Goal: Task Accomplishment & Management: Complete application form

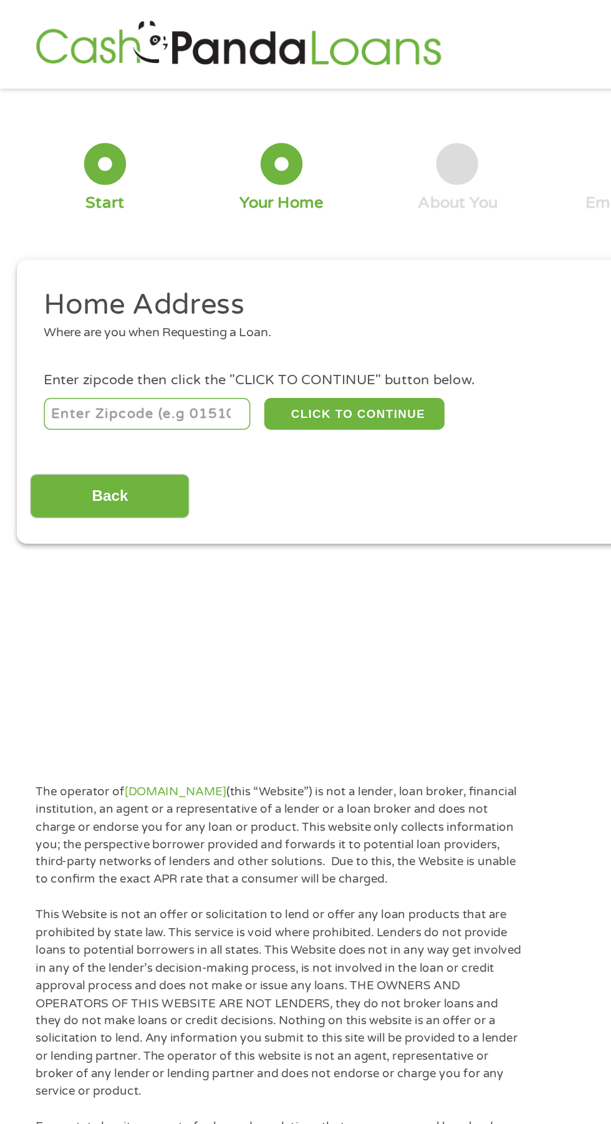
click at [87, 277] on input "number" at bounding box center [98, 276] width 138 height 21
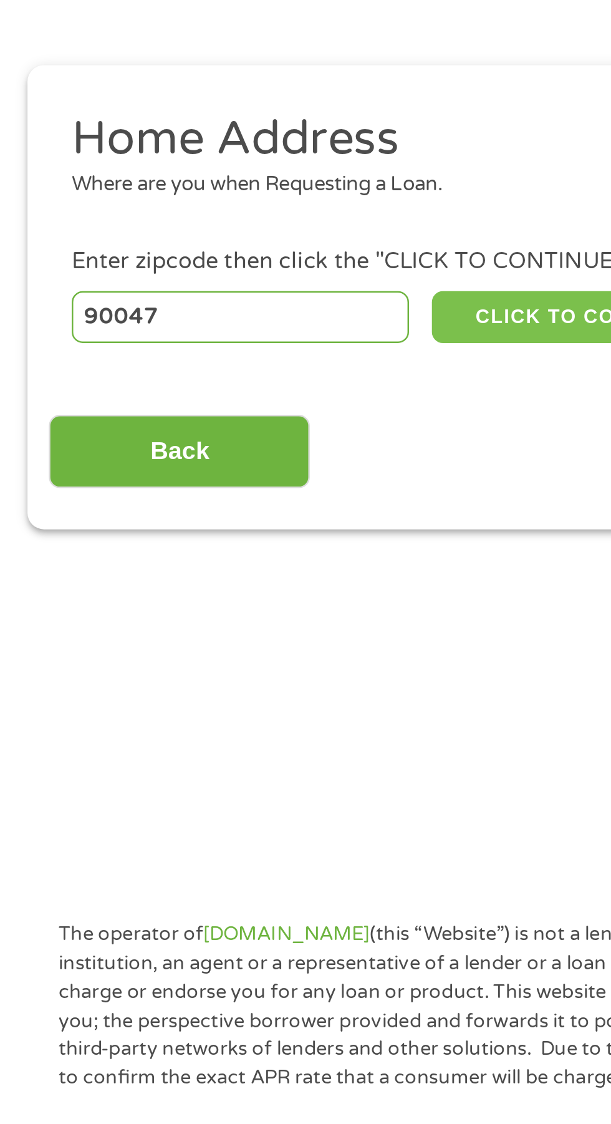
type input "90047"
click at [231, 273] on button "CLICK TO CONTINUE" at bounding box center [236, 276] width 120 height 21
type input "90047"
type input "[GEOGRAPHIC_DATA]"
select select "[US_STATE]"
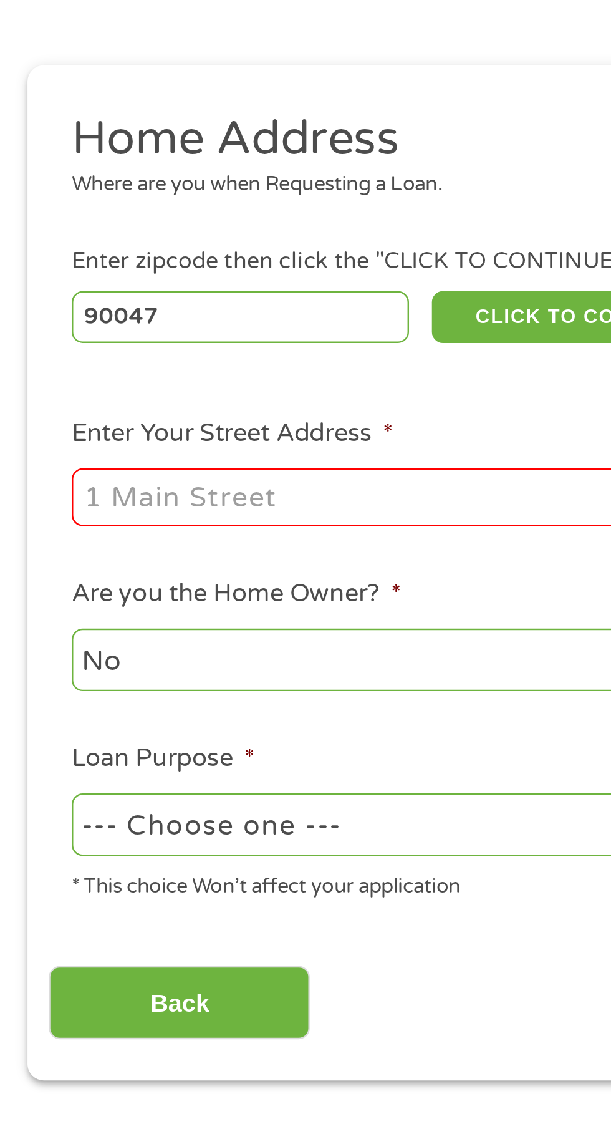
click at [157, 352] on input "Enter Your Street Address *" at bounding box center [163, 350] width 268 height 24
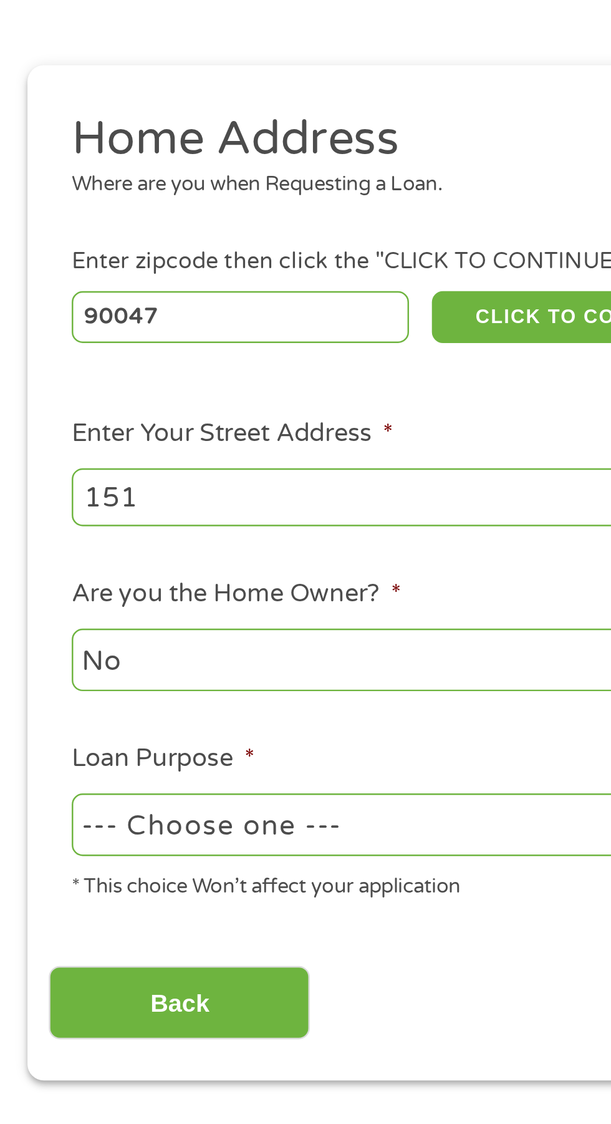
type input "1515"
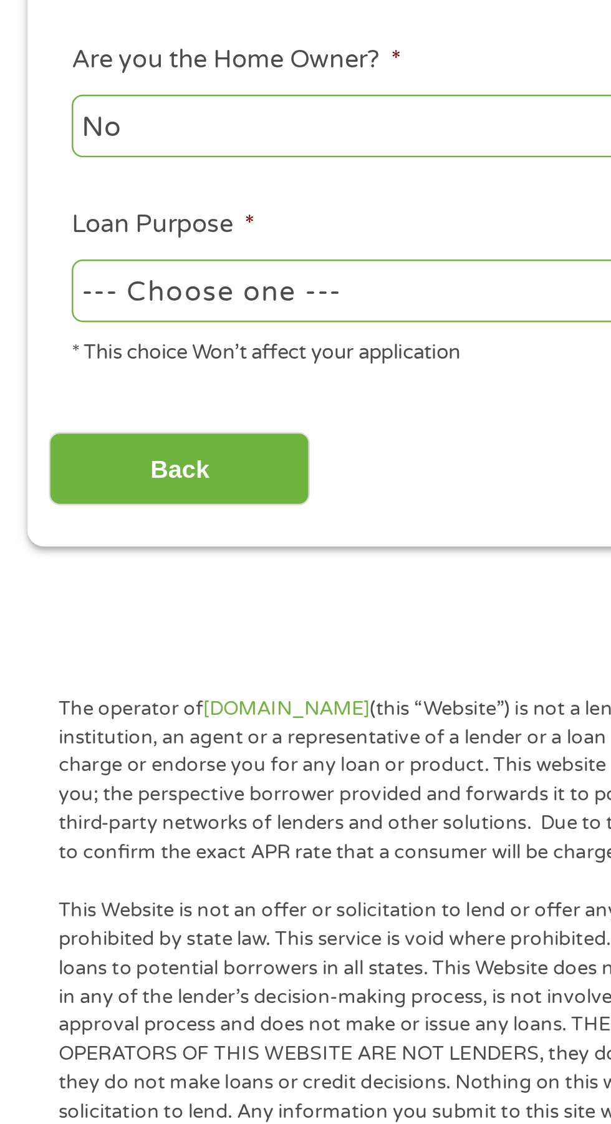
type input "[STREET_ADDRESS]"
click at [202, 483] on select "--- Choose one --- Pay Bills Debt Consolidation Home Improvement Major Purchase…" at bounding box center [163, 484] width 268 height 26
select select "shorttermcash"
click at [29, 472] on select "--- Choose one --- Pay Bills Debt Consolidation Home Improvement Major Purchase…" at bounding box center [163, 484] width 268 height 26
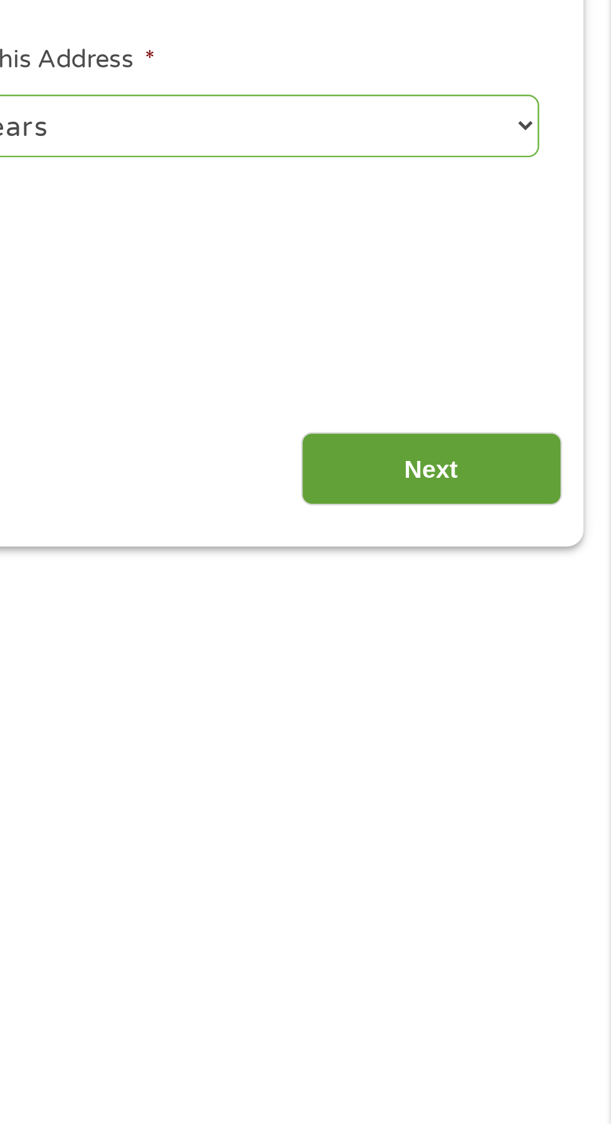
click at [566, 549] on input "Next" at bounding box center [538, 556] width 107 height 31
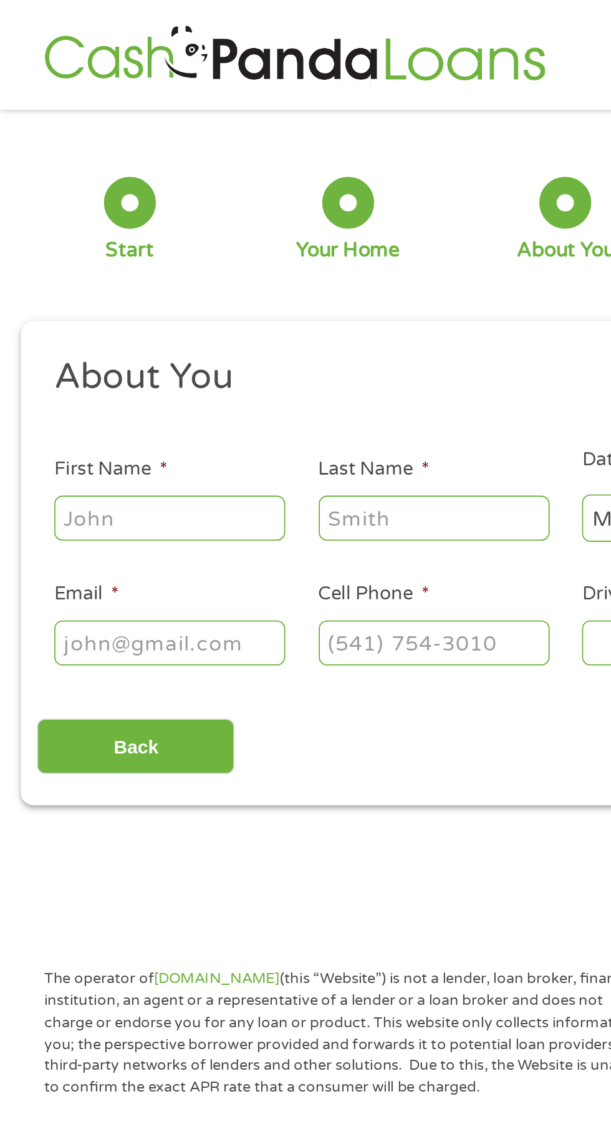
click at [62, 285] on input "First Name *" at bounding box center [91, 280] width 125 height 24
type input "Laneishe"
click at [248, 278] on input "Last Name *" at bounding box center [234, 280] width 125 height 24
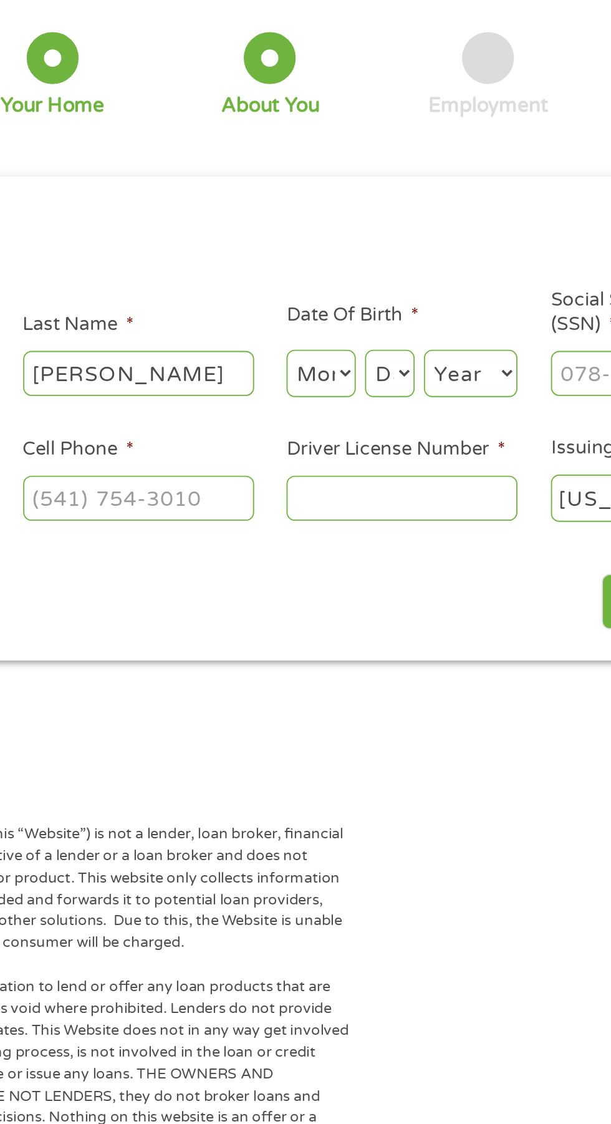
type input "[PERSON_NAME]"
click at [343, 276] on select "Month 1 2 3 4 5 6 7 8 9 10 11 12" at bounding box center [332, 280] width 37 height 26
select select "10"
click at [314, 268] on select "Month 1 2 3 4 5 6 7 8 9 10 11 12" at bounding box center [332, 280] width 37 height 26
click at [371, 277] on select "Day 1 2 3 4 5 6 7 8 9 10 11 12 13 14 15 16 17 18 19 20 21 22 23 24 25 26 27 28 …" at bounding box center [370, 280] width 27 height 26
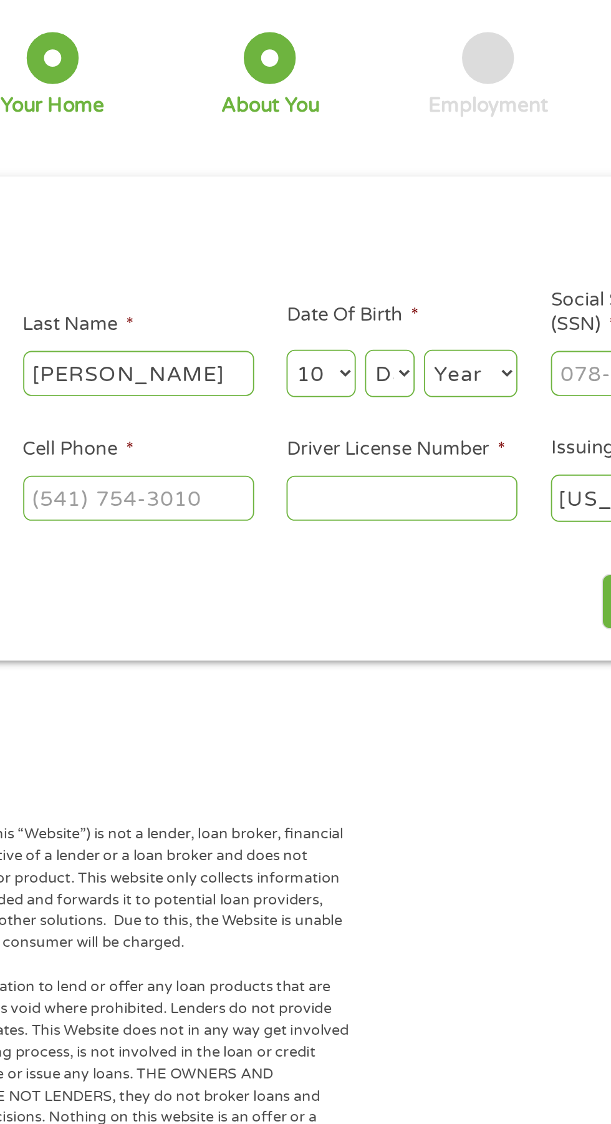
select select "9"
click at [357, 268] on select "Day 1 2 3 4 5 6 7 8 9 10 11 12 13 14 15 16 17 18 19 20 21 22 23 24 25 26 27 28 …" at bounding box center [370, 280] width 27 height 26
click at [418, 278] on select "Year [DATE] 2006 2005 2004 2003 2002 2001 2000 1999 1998 1997 1996 1995 1994 19…" at bounding box center [414, 280] width 51 height 26
select select "1978"
click at [389, 268] on select "Year [DATE] 2006 2005 2004 2003 2002 2001 2000 1999 1998 1997 1996 1995 1994 19…" at bounding box center [414, 280] width 51 height 26
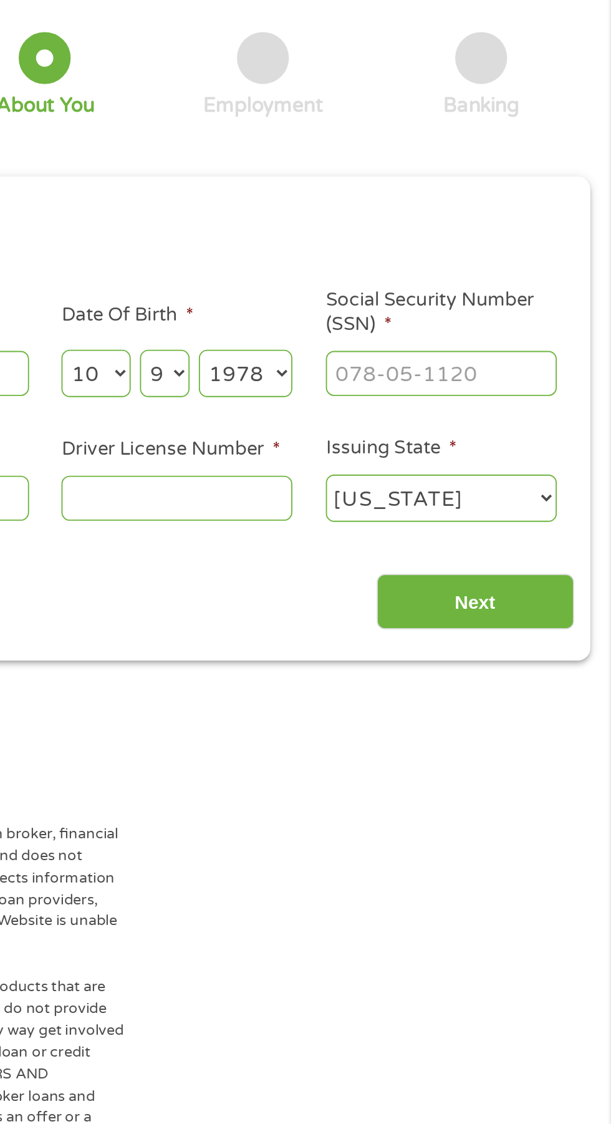
click at [539, 274] on input "Social Security Number (SSN) *" at bounding box center [519, 280] width 125 height 24
type input "558-55-4985"
click at [354, 344] on input "Driver License Number *" at bounding box center [376, 347] width 125 height 24
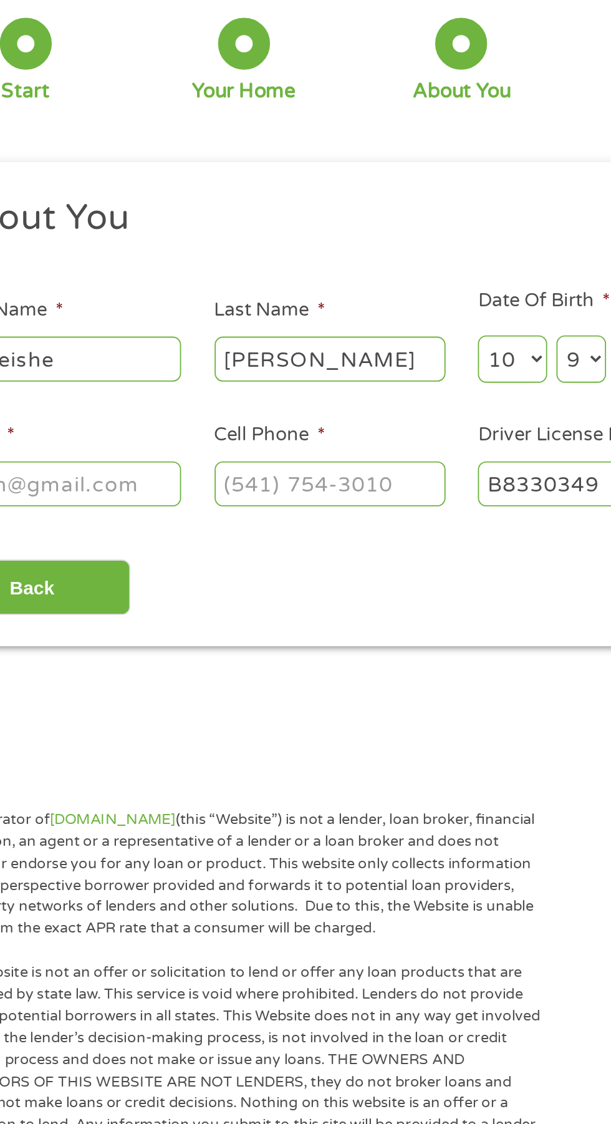
type input "B8330349"
click at [246, 348] on input "Cell Phone *" at bounding box center [234, 347] width 125 height 24
type input "[PHONE_NUMBER]"
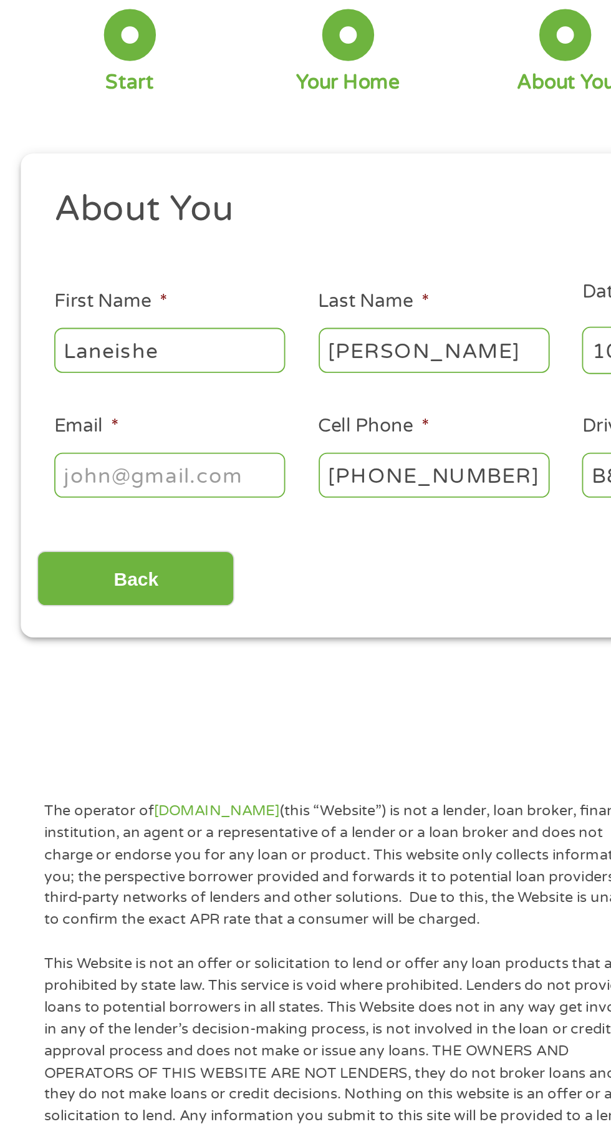
click at [51, 344] on input "Email *" at bounding box center [91, 347] width 125 height 24
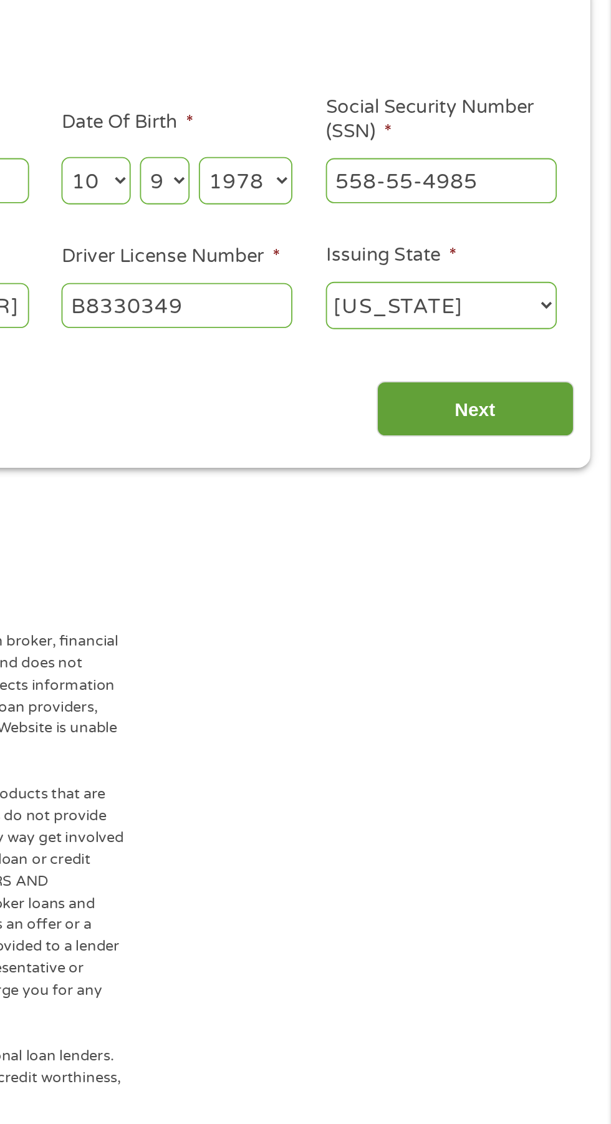
type input "[EMAIL_ADDRESS][DOMAIN_NAME]"
click at [544, 395] on input "Next" at bounding box center [538, 403] width 107 height 31
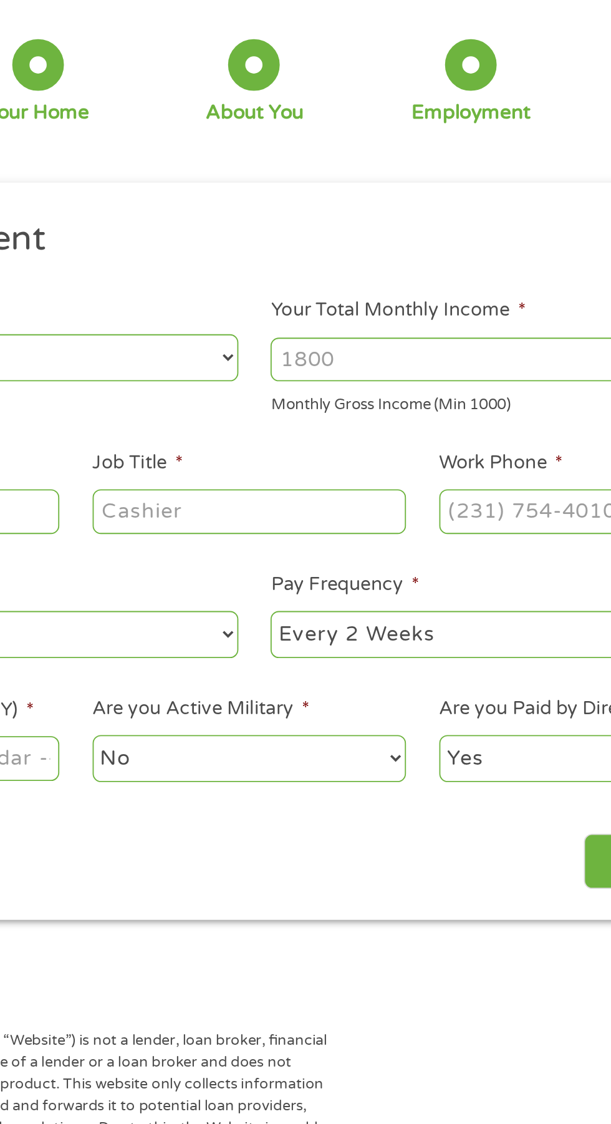
scroll to position [5, 0]
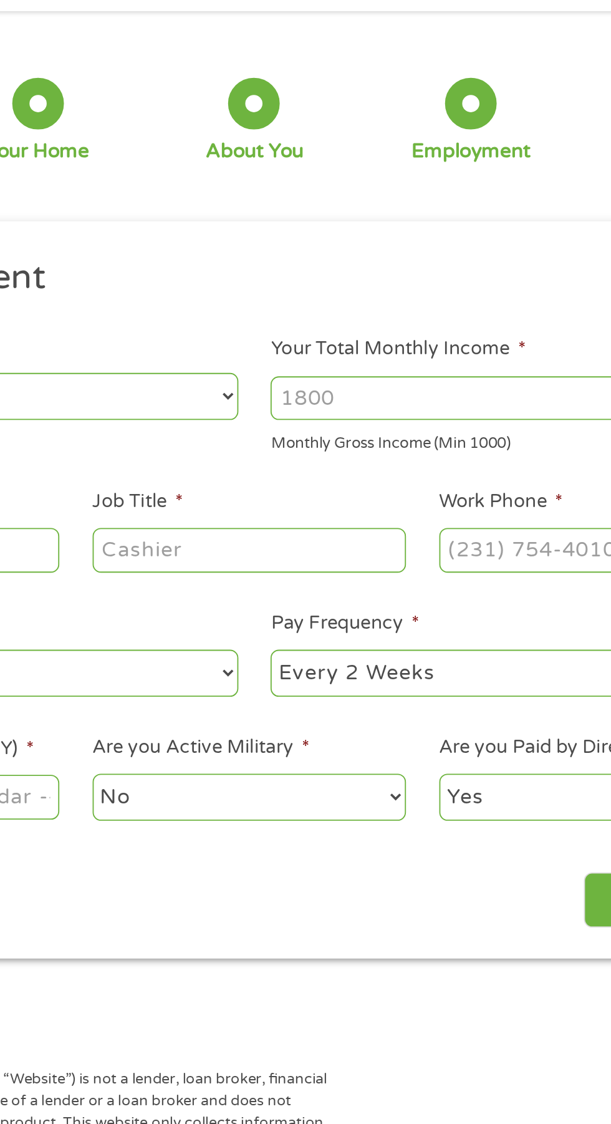
click at [400, 260] on input "Your Total Monthly Income *" at bounding box center [448, 265] width 268 height 24
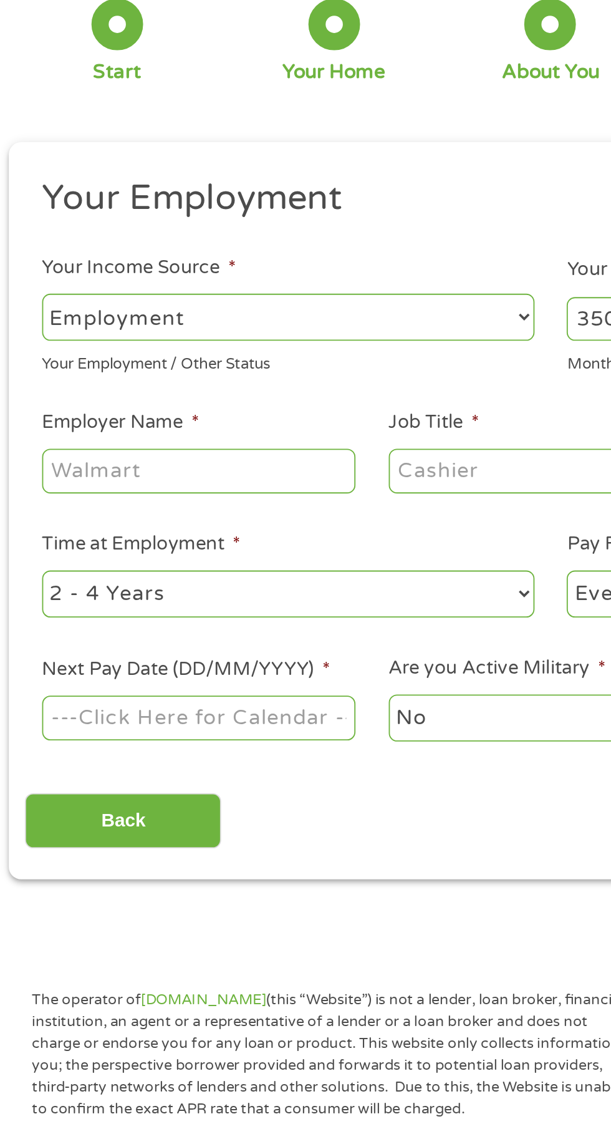
type input "3500"
click at [60, 347] on input "Employer Name *" at bounding box center [114, 347] width 170 height 24
type input "[GEOGRAPHIC_DATA]"
click at [274, 347] on input "Job Title *" at bounding box center [303, 347] width 170 height 24
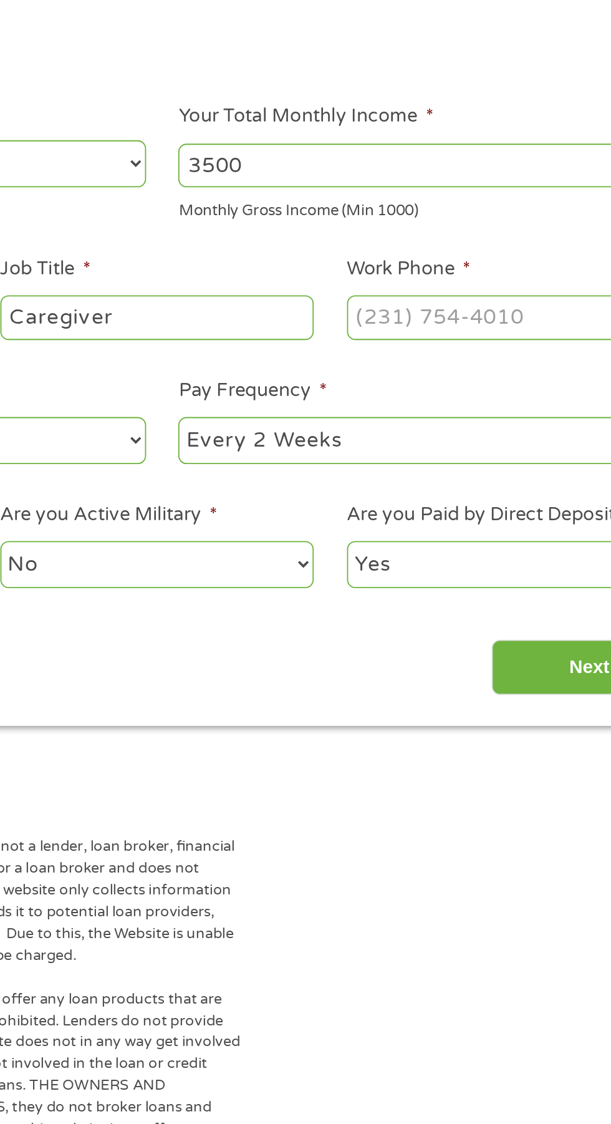
type input "Caregiver"
click at [478, 345] on input "Work Phone *" at bounding box center [491, 347] width 170 height 24
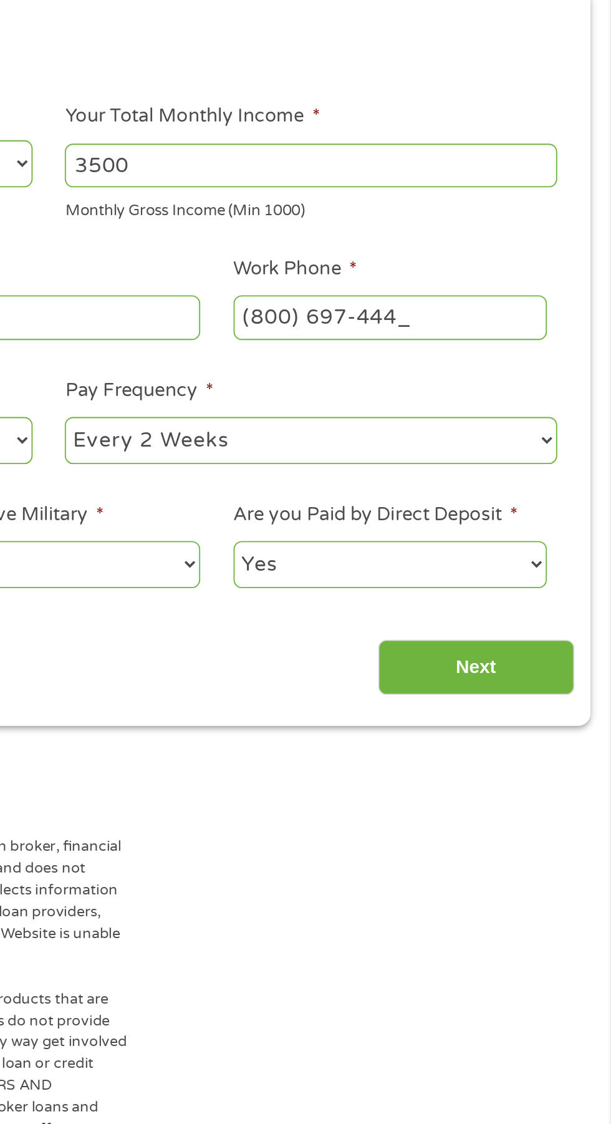
type input "[PHONE_NUMBER]"
click at [569, 411] on select "--- Choose one --- Every 2 Weeks Every Week Monthly Semi-Monthly" at bounding box center [448, 414] width 268 height 26
select select "monthly"
click at [314, 401] on select "--- Choose one --- Every 2 Weeks Every Week Monthly Semi-Monthly" at bounding box center [448, 414] width 268 height 26
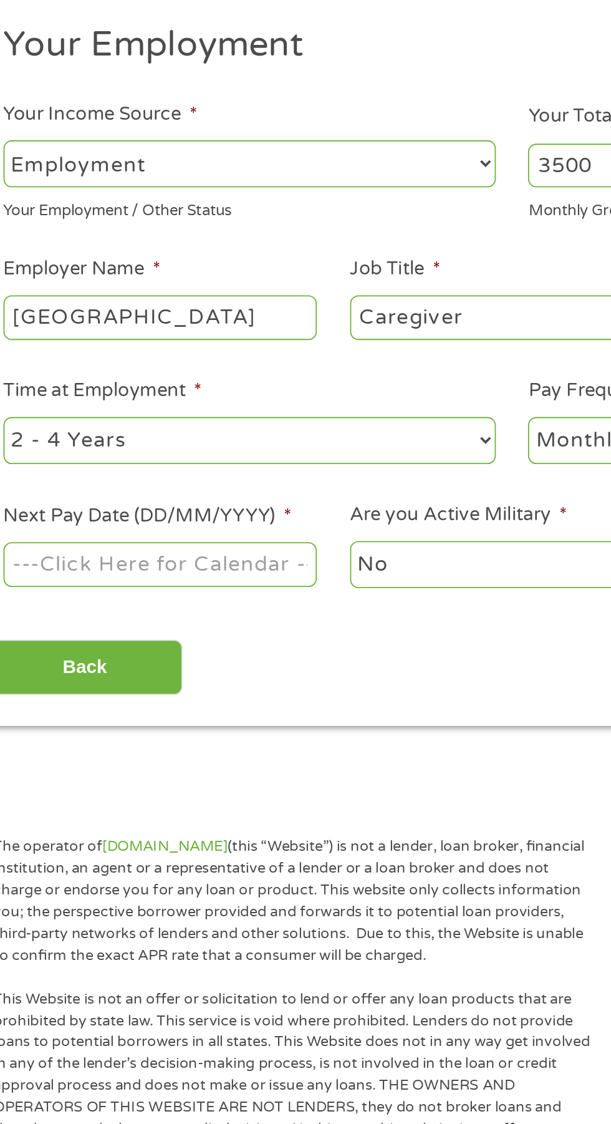
click at [279, 413] on select "--- Choose one --- 1 Year or less 1 - 2 Years 2 - 4 Years Over 4 Years" at bounding box center [163, 414] width 268 height 26
select select "60months"
click at [29, 401] on select "--- Choose one --- 1 Year or less 1 - 2 Years 2 - 4 Years Over 4 Years" at bounding box center [163, 414] width 268 height 26
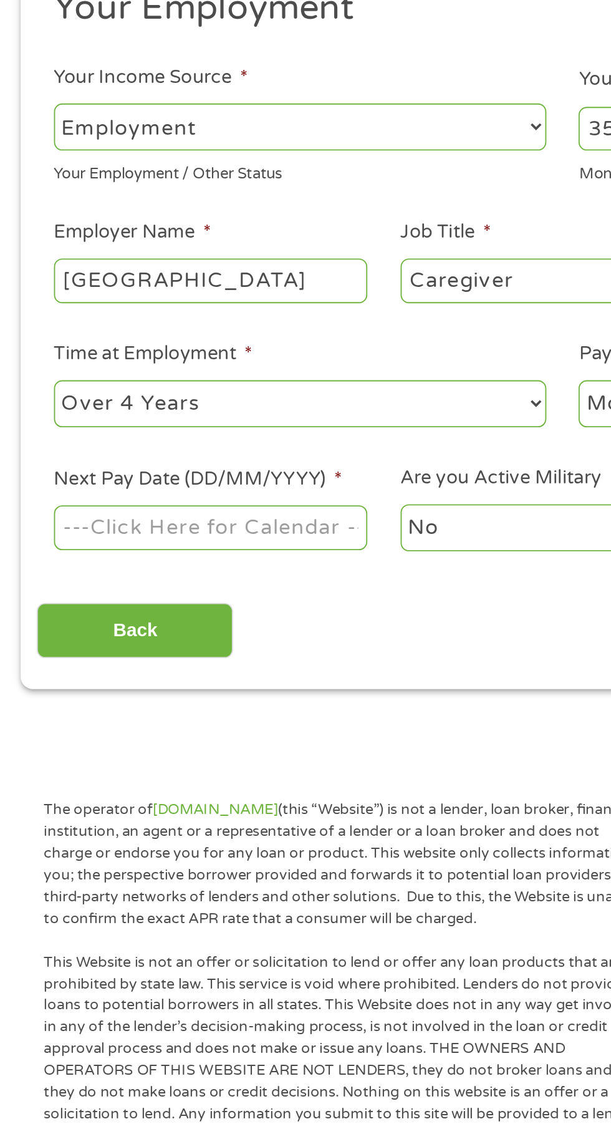
click at [180, 478] on input "Next Pay Date (DD/MM/YYYY) *" at bounding box center [114, 481] width 170 height 24
click at [143, 479] on body "Home Get Loan Offer How it works FAQs Blog Cash Loans Quick Loans Online Loans …" at bounding box center [305, 945] width 611 height 1901
click at [44, 478] on input "[DATE]" at bounding box center [114, 481] width 170 height 24
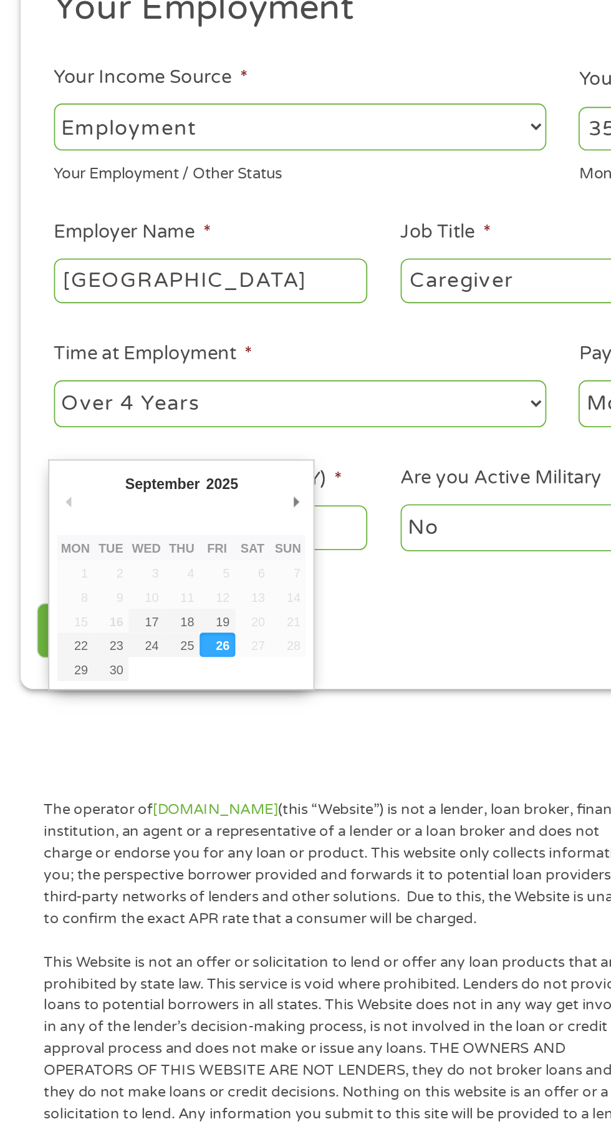
type input "[DATE]"
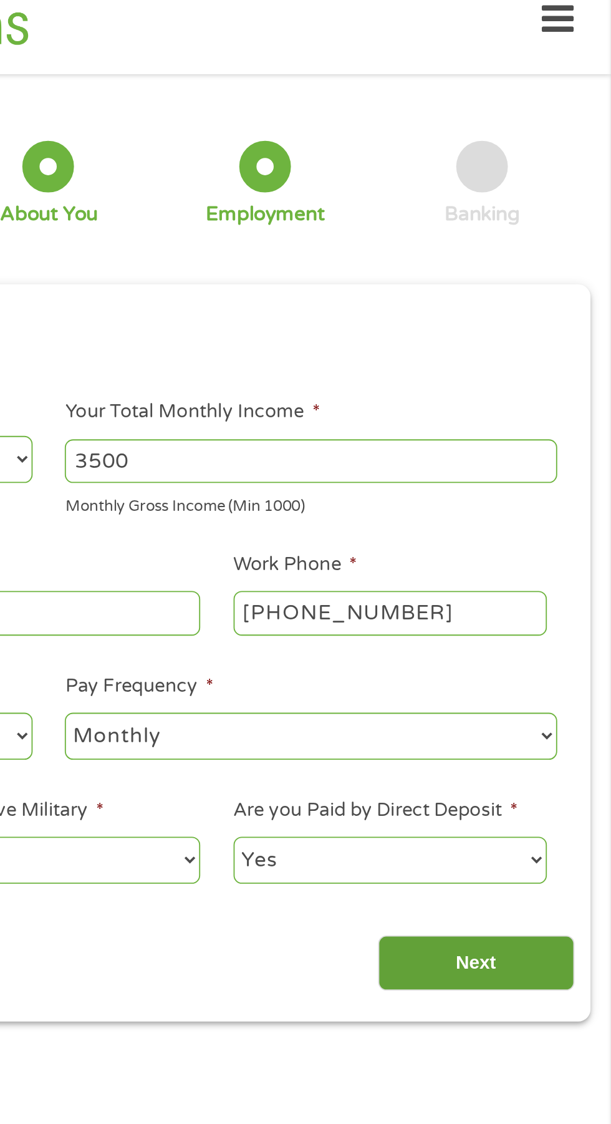
click at [563, 540] on input "Next" at bounding box center [538, 537] width 107 height 31
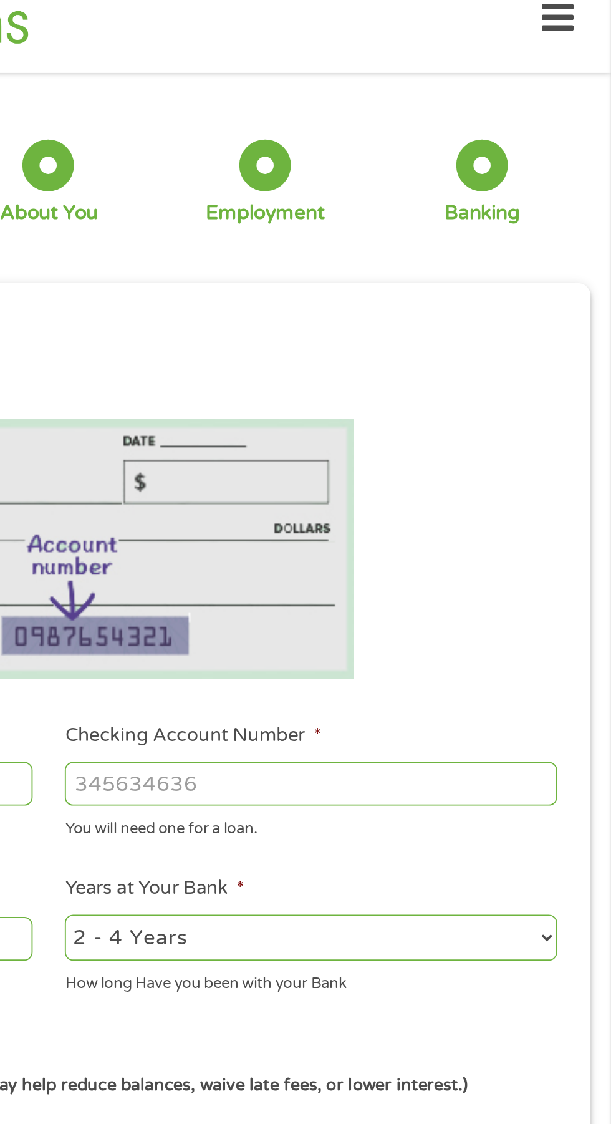
scroll to position [6, 0]
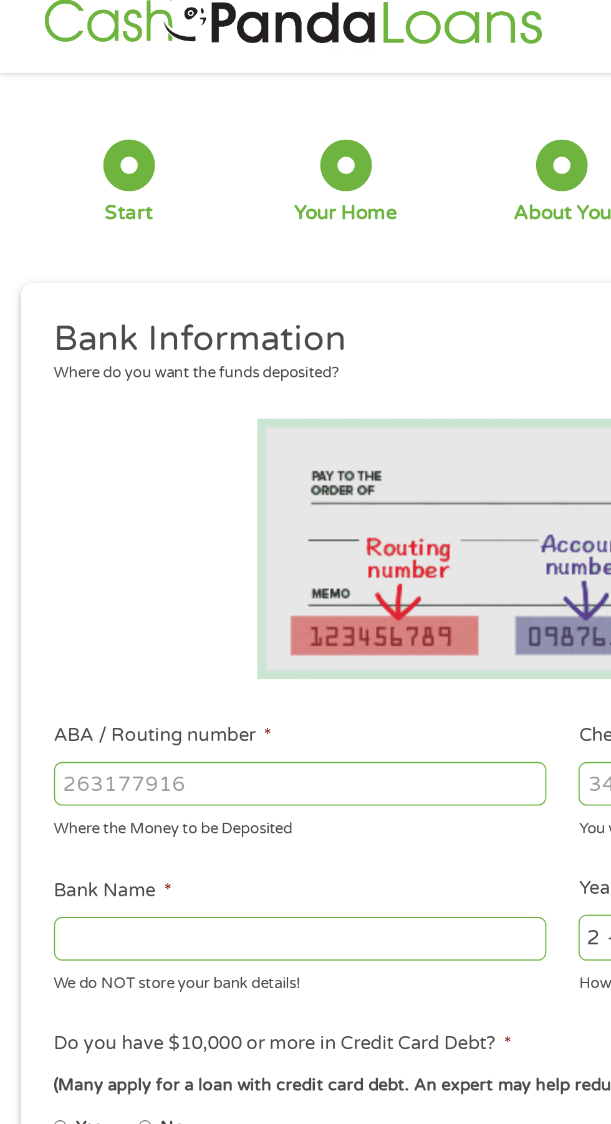
click at [148, 443] on input "ABA / Routing number *" at bounding box center [163, 440] width 268 height 24
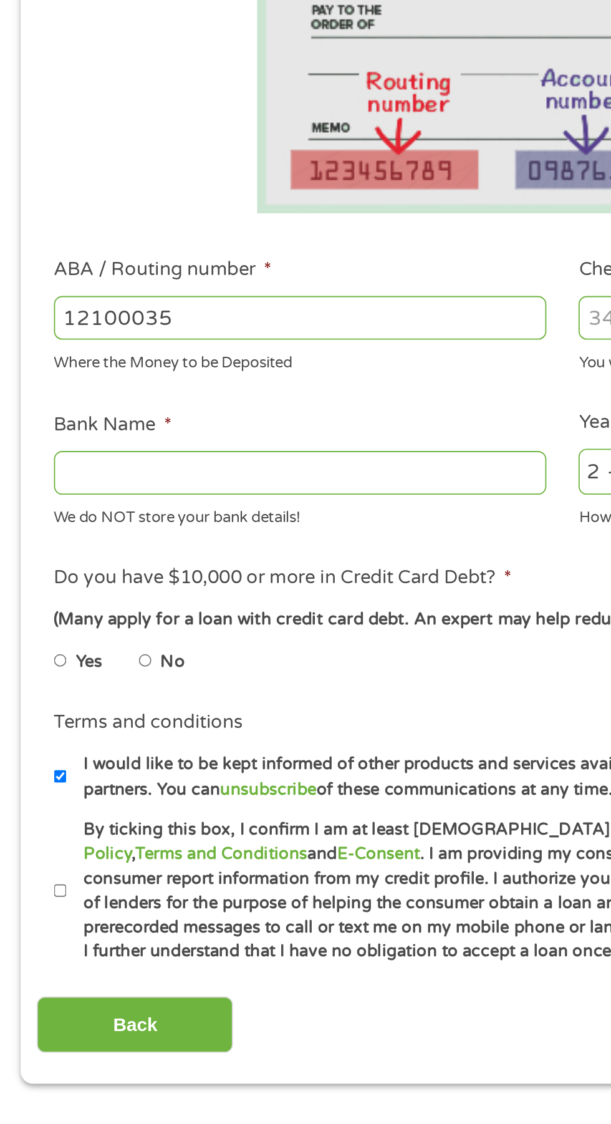
type input "121000358"
type input "BANK OF AMERICA NA"
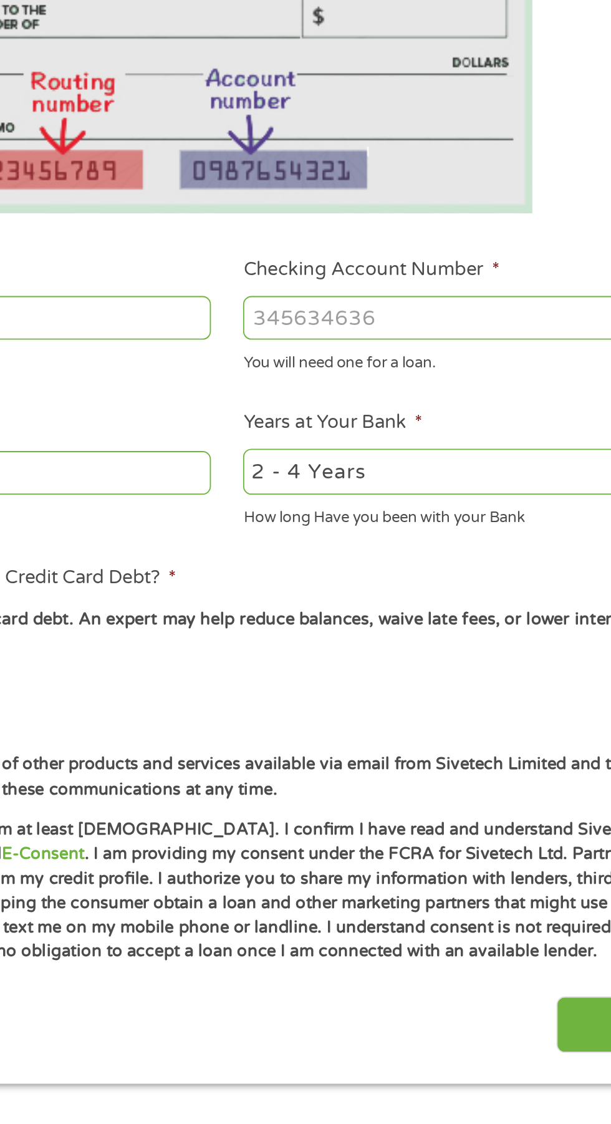
type input "121000358"
click at [437, 441] on input "Checking Account Number *" at bounding box center [448, 440] width 268 height 24
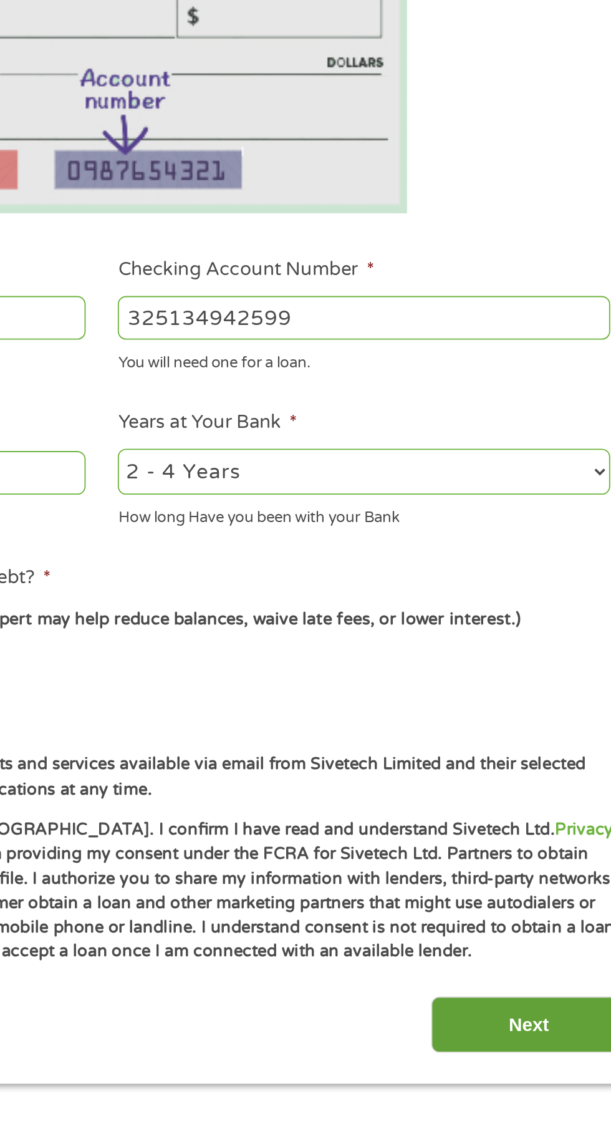
type input "325134942599"
click at [553, 824] on input "Next" at bounding box center [538, 823] width 107 height 31
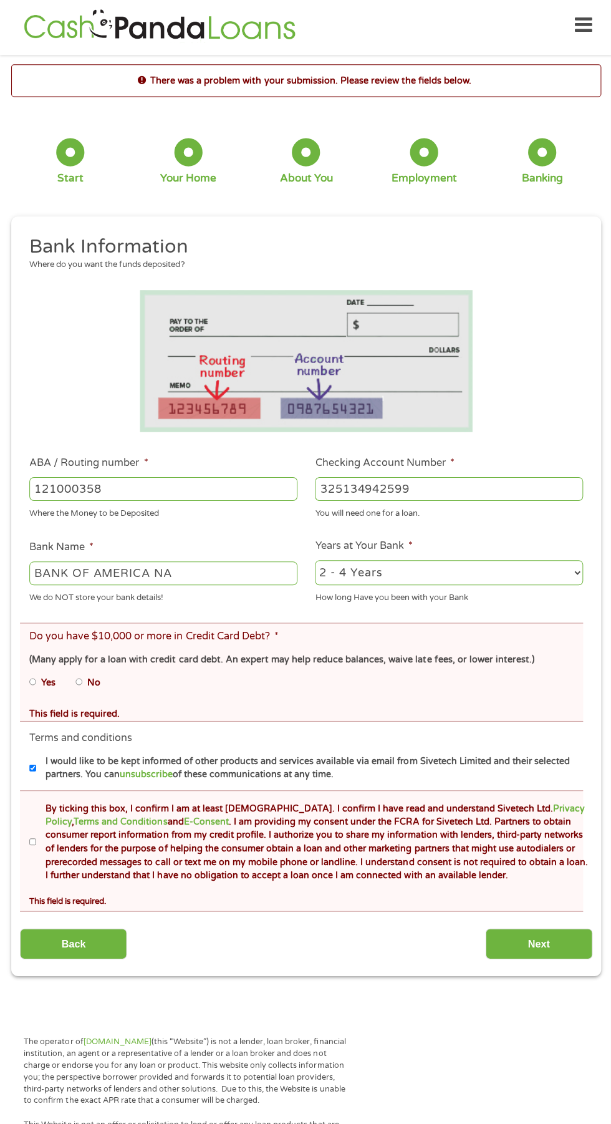
scroll to position [4, 0]
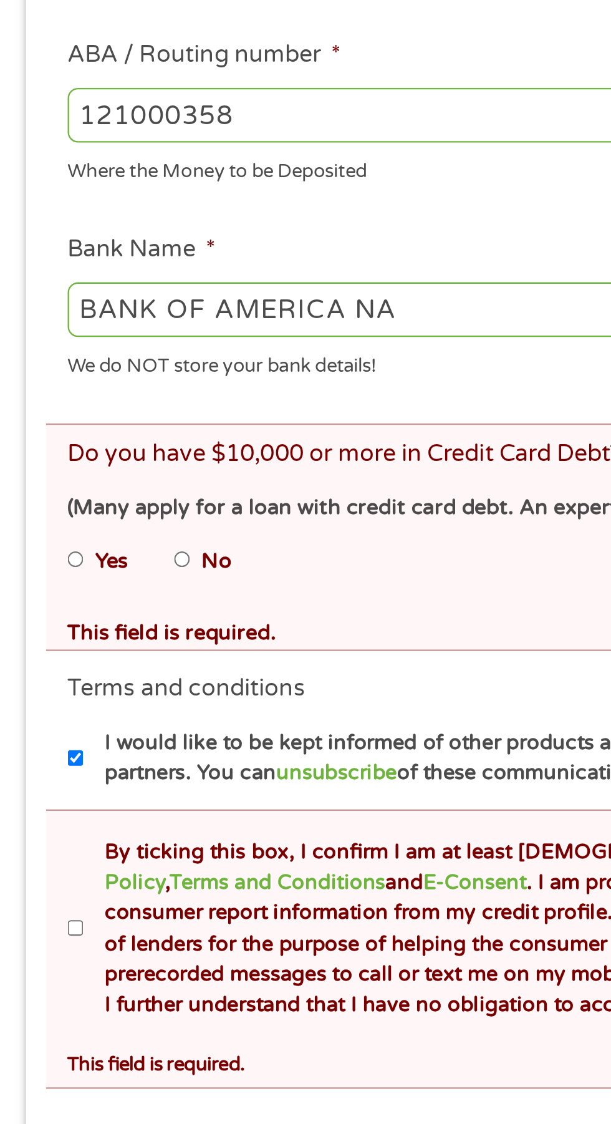
click at [82, 683] on input "No" at bounding box center [78, 681] width 7 height 20
radio input "true"
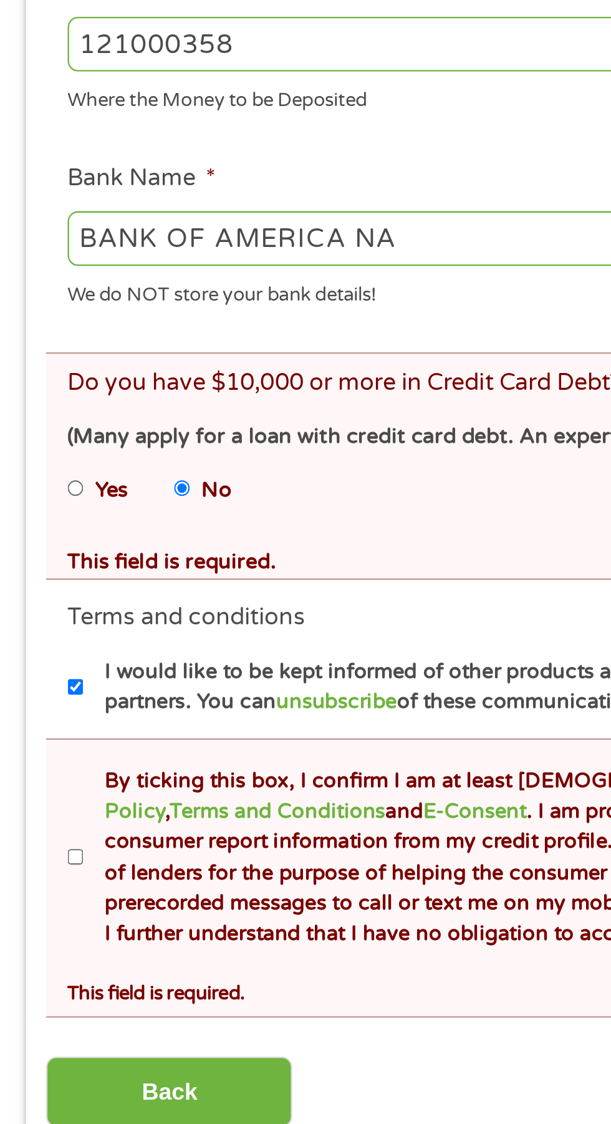
click at [31, 848] on input "By ticking this box, I confirm I am at least [DEMOGRAPHIC_DATA]. I confirm I ha…" at bounding box center [32, 841] width 7 height 20
checkbox input "true"
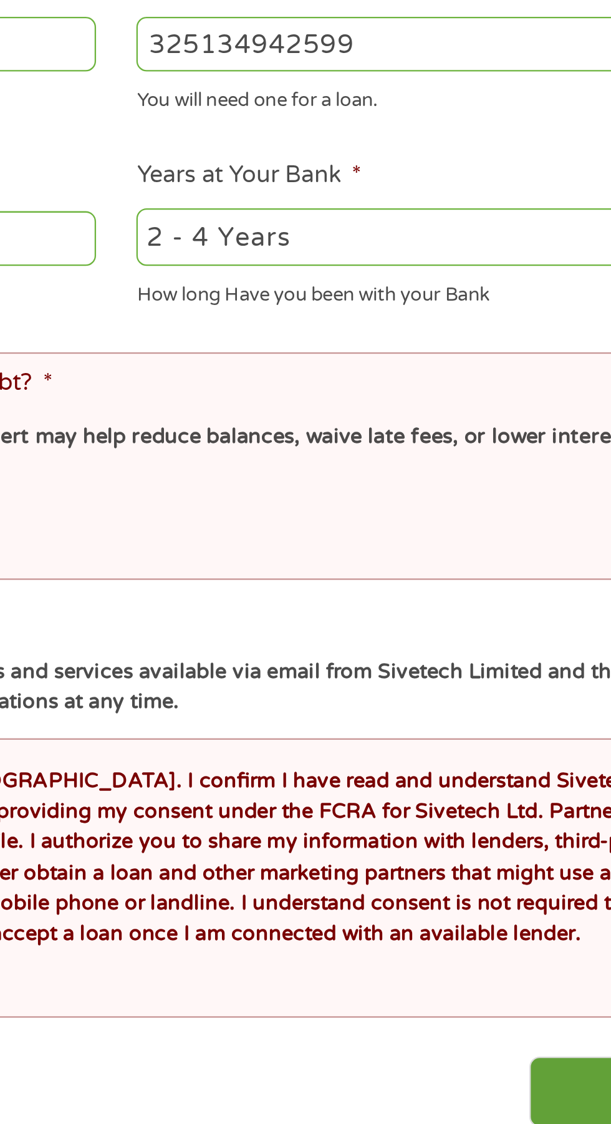
click at [502, 937] on input "Next" at bounding box center [538, 942] width 107 height 31
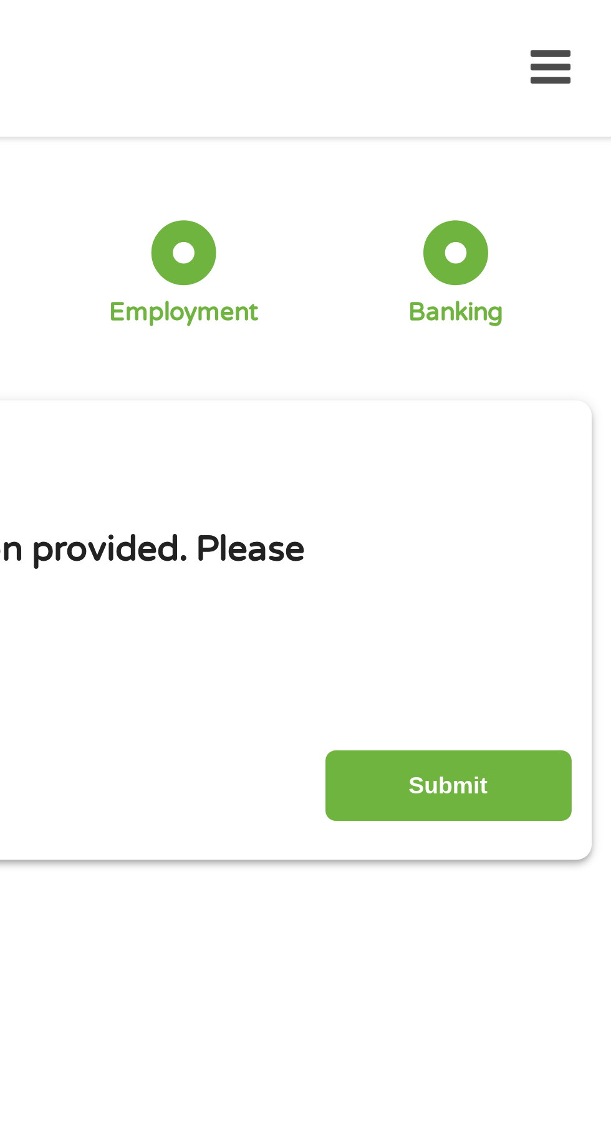
scroll to position [0, 0]
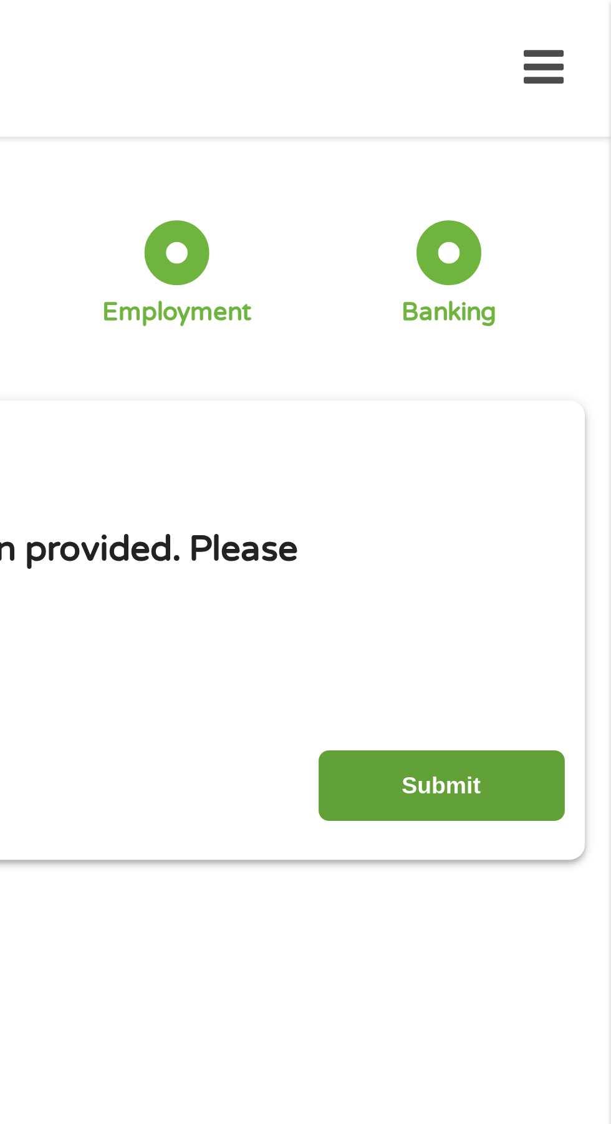
click at [546, 339] on input "Submit" at bounding box center [538, 340] width 107 height 31
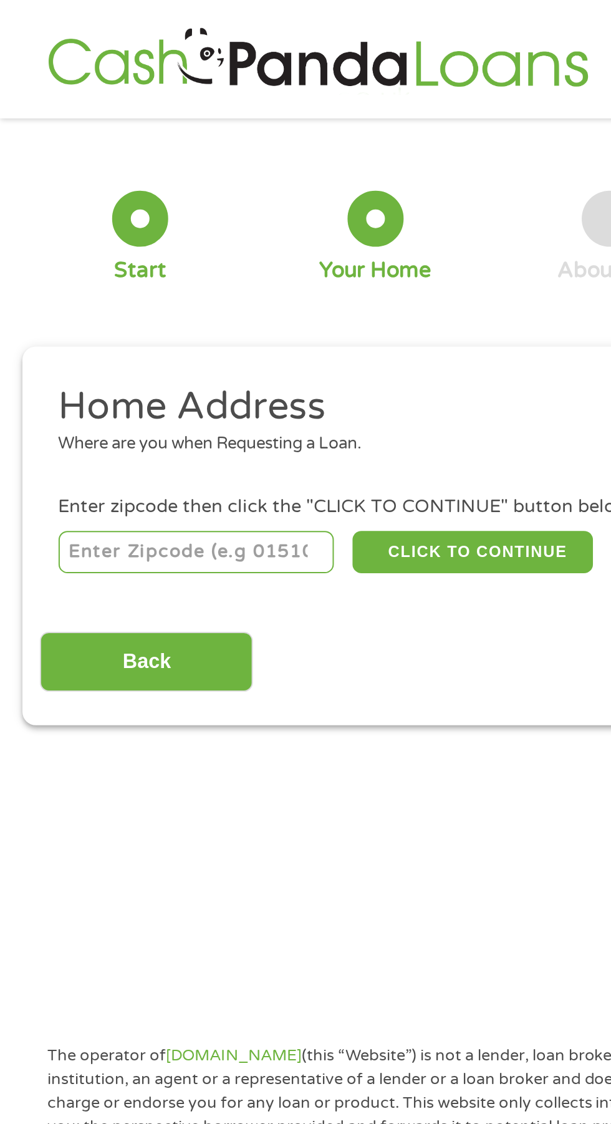
click at [67, 279] on input "number" at bounding box center [98, 276] width 138 height 21
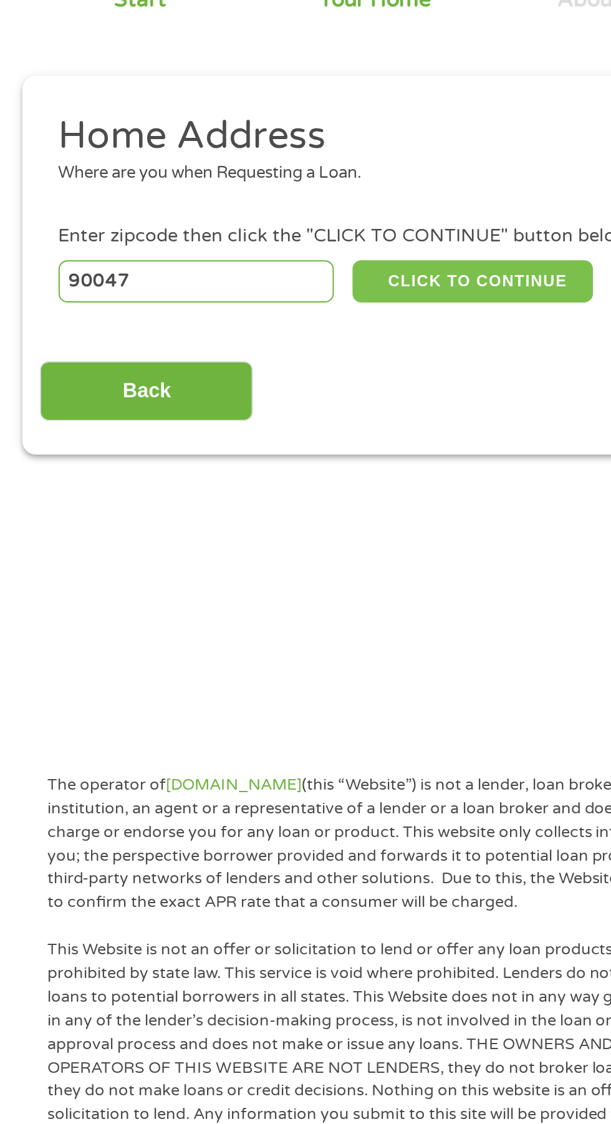
type input "90047"
click at [259, 270] on button "CLICK TO CONTINUE" at bounding box center [236, 276] width 120 height 21
type input "90047"
type input "[GEOGRAPHIC_DATA]"
select select "[US_STATE]"
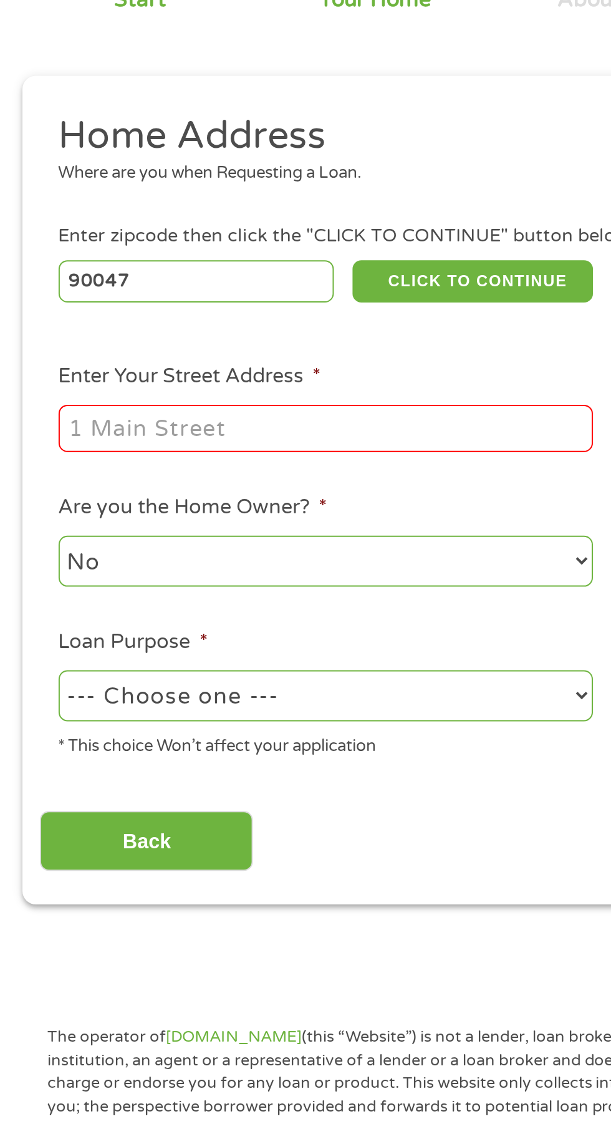
click at [69, 349] on input "Enter Your Street Address *" at bounding box center [163, 350] width 268 height 24
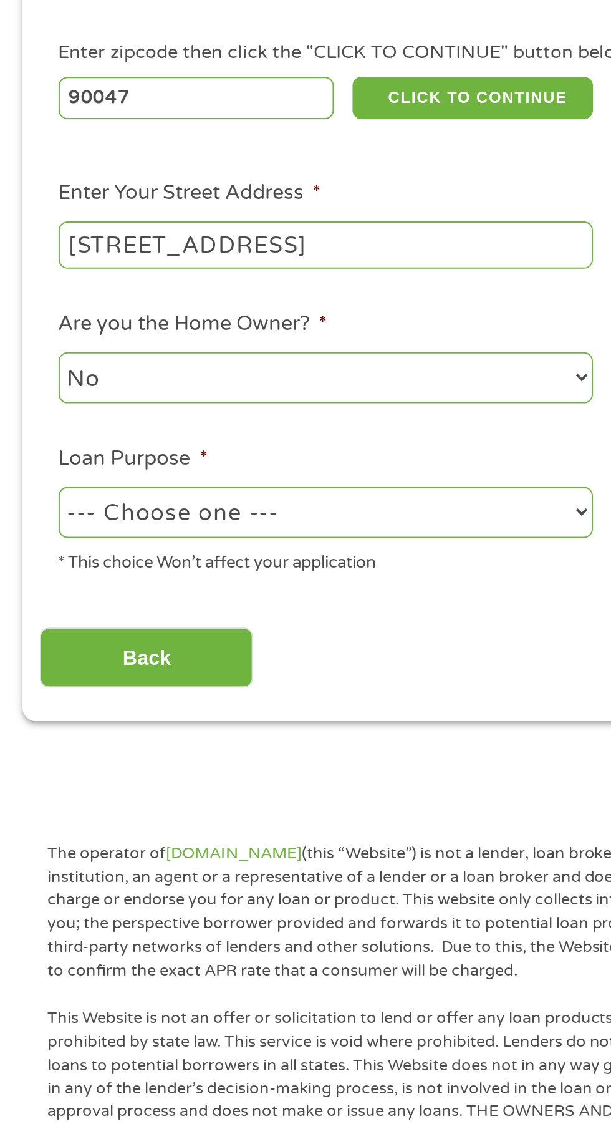
type input "[STREET_ADDRESS]"
click at [283, 480] on select "--- Choose one --- Pay Bills Debt Consolidation Home Improvement Major Purchase…" at bounding box center [163, 484] width 268 height 26
select select "shorttermcash"
click at [29, 472] on select "--- Choose one --- Pay Bills Debt Consolidation Home Improvement Major Purchase…" at bounding box center [163, 484] width 268 height 26
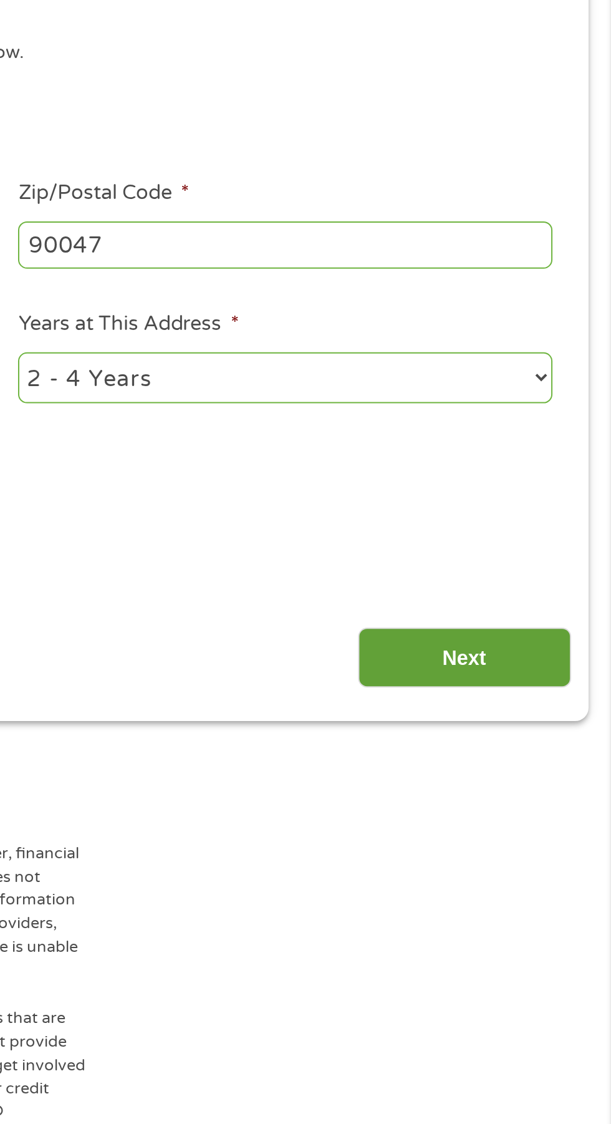
click at [551, 558] on input "Next" at bounding box center [538, 556] width 107 height 31
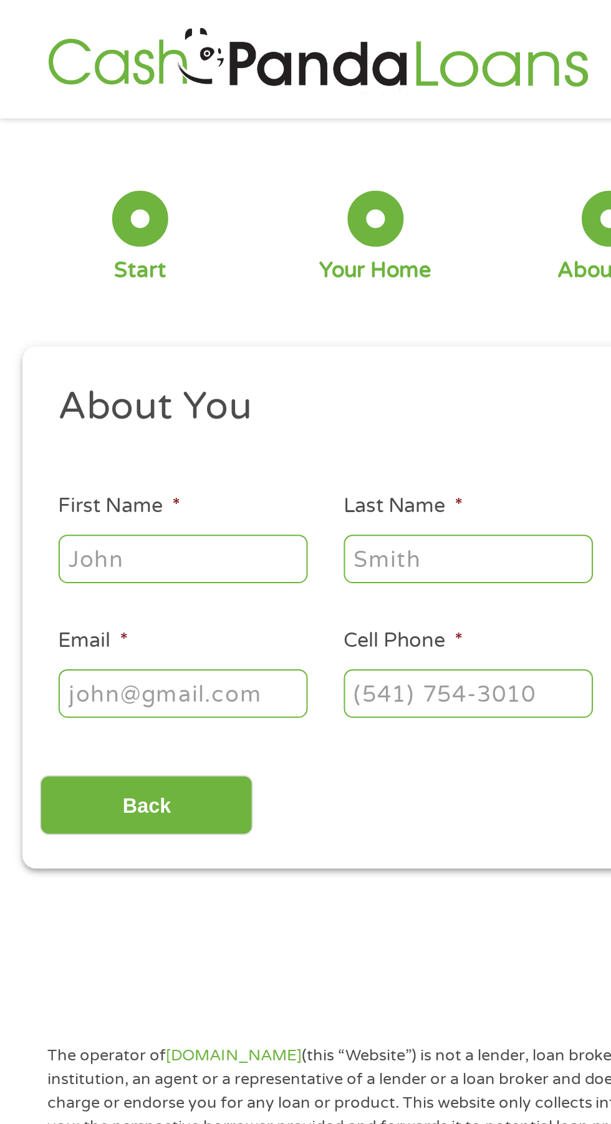
click at [67, 281] on input "First Name *" at bounding box center [91, 280] width 125 height 24
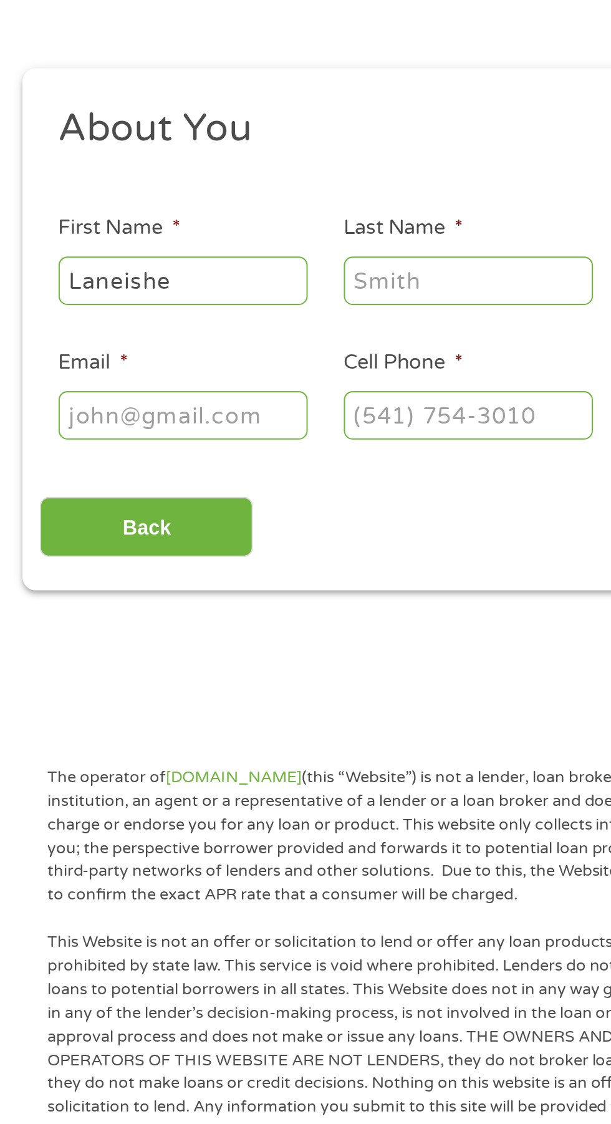
type input "Laneishe"
click at [251, 276] on input "Last Name *" at bounding box center [234, 280] width 125 height 24
type input "[PERSON_NAME]"
click at [125, 345] on input "Email *" at bounding box center [91, 347] width 125 height 24
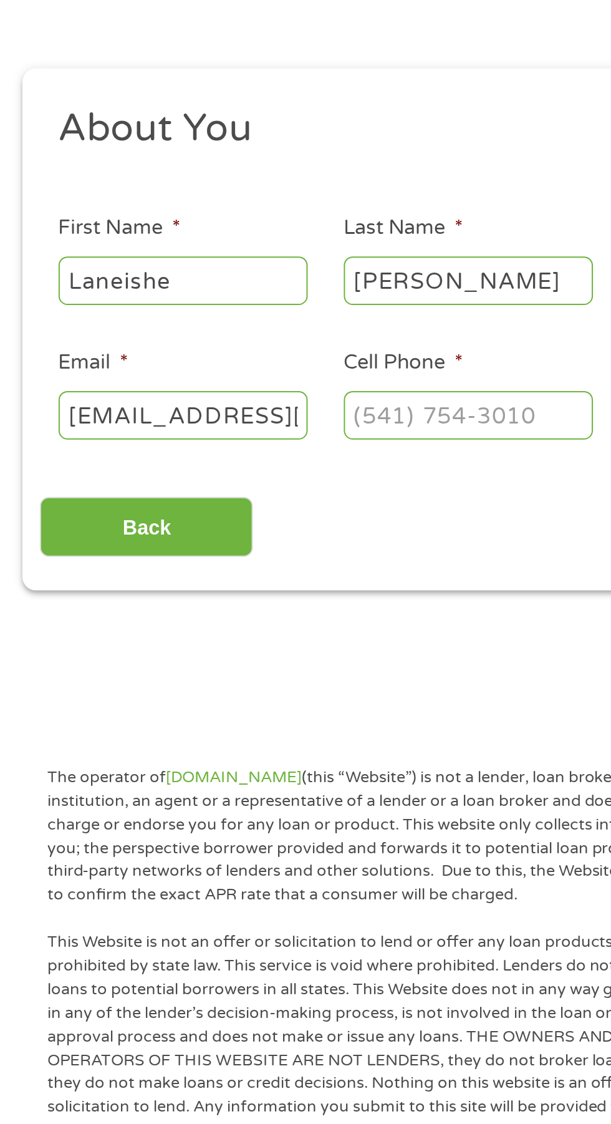
type input "[EMAIL_ADDRESS][DOMAIN_NAME]"
click at [257, 347] on input "Cell Phone *" at bounding box center [234, 347] width 125 height 24
type input "[PHONE_NUMBER]"
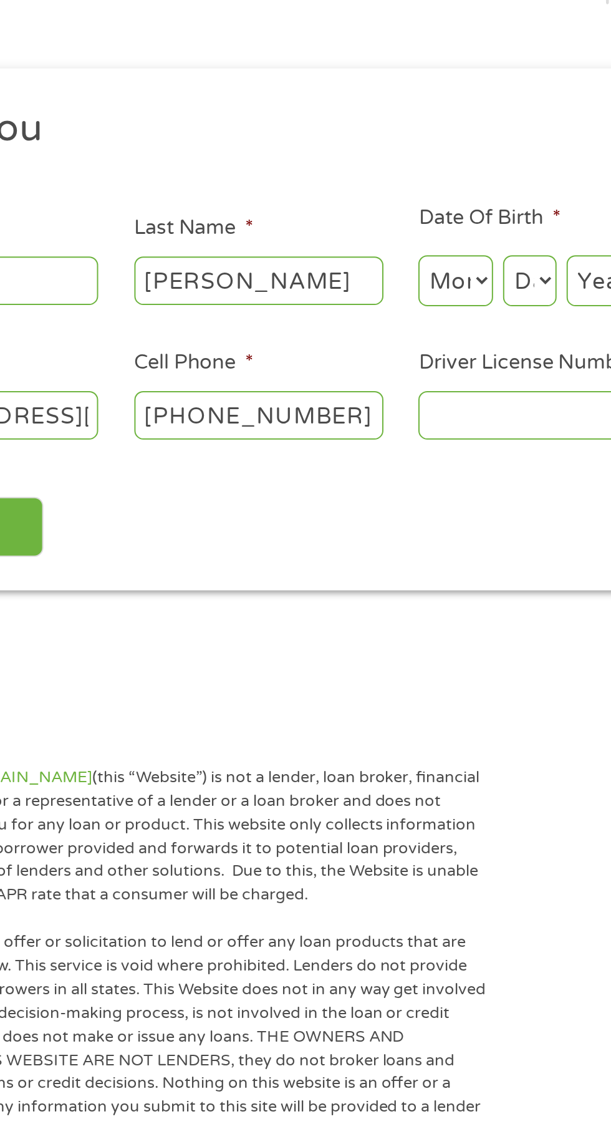
click at [342, 273] on select "Month 1 2 3 4 5 6 7 8 9 10 11 12" at bounding box center [332, 280] width 37 height 26
select select "10"
click at [314, 268] on select "Month 1 2 3 4 5 6 7 8 9 10 11 12" at bounding box center [332, 280] width 37 height 26
click at [372, 278] on select "Day 1 2 3 4 5 6 7 8 9 10 11 12 13 14 15 16 17 18 19 20 21 22 23 24 25 26 27 28 …" at bounding box center [370, 280] width 27 height 26
select select "9"
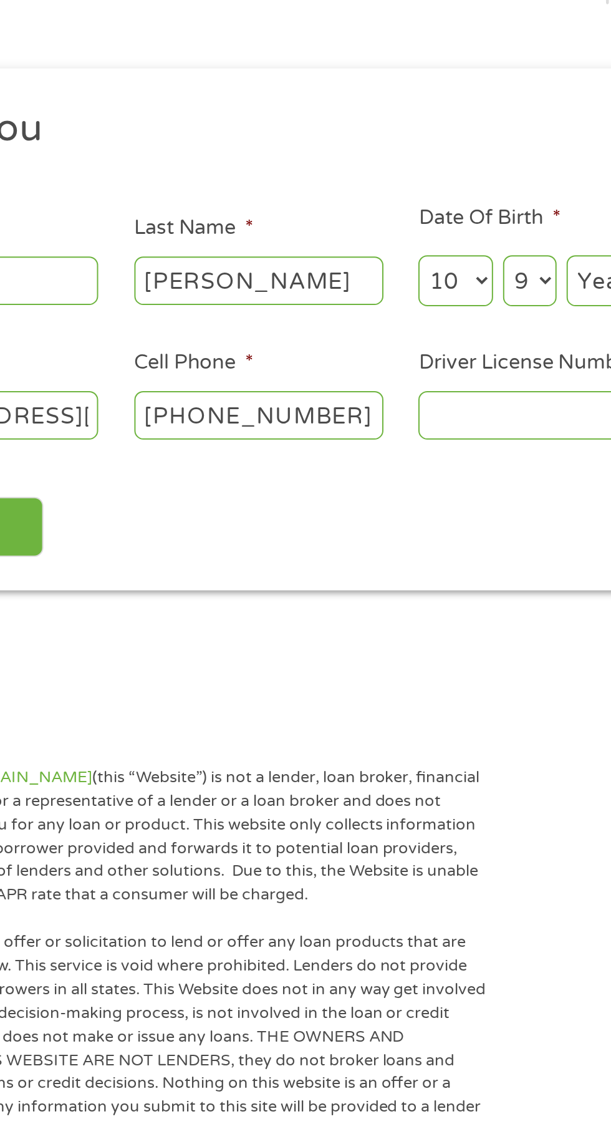
click at [357, 268] on select "Day 1 2 3 4 5 6 7 8 9 10 11 12 13 14 15 16 17 18 19 20 21 22 23 24 25 26 27 28 …" at bounding box center [370, 280] width 27 height 26
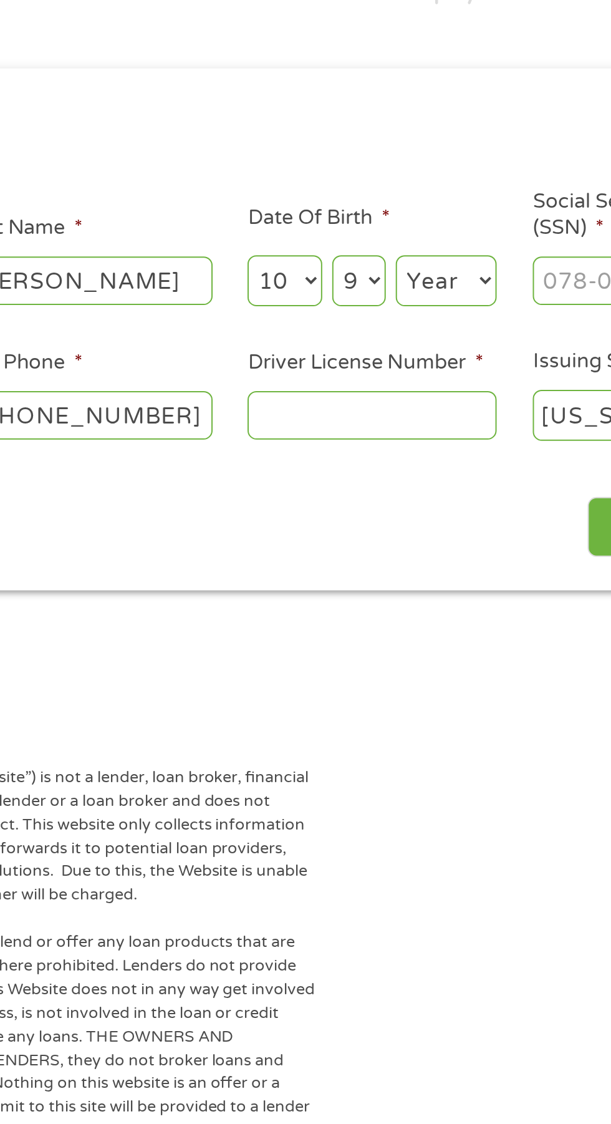
click at [427, 279] on select "Year [DATE] 2006 2005 2004 2003 2002 2001 2000 1999 1998 1997 1996 1995 1994 19…" at bounding box center [414, 280] width 51 height 26
select select "1978"
click at [389, 268] on select "Year [DATE] 2006 2005 2004 2003 2002 2001 2000 1999 1998 1997 1996 1995 1994 19…" at bounding box center [414, 280] width 51 height 26
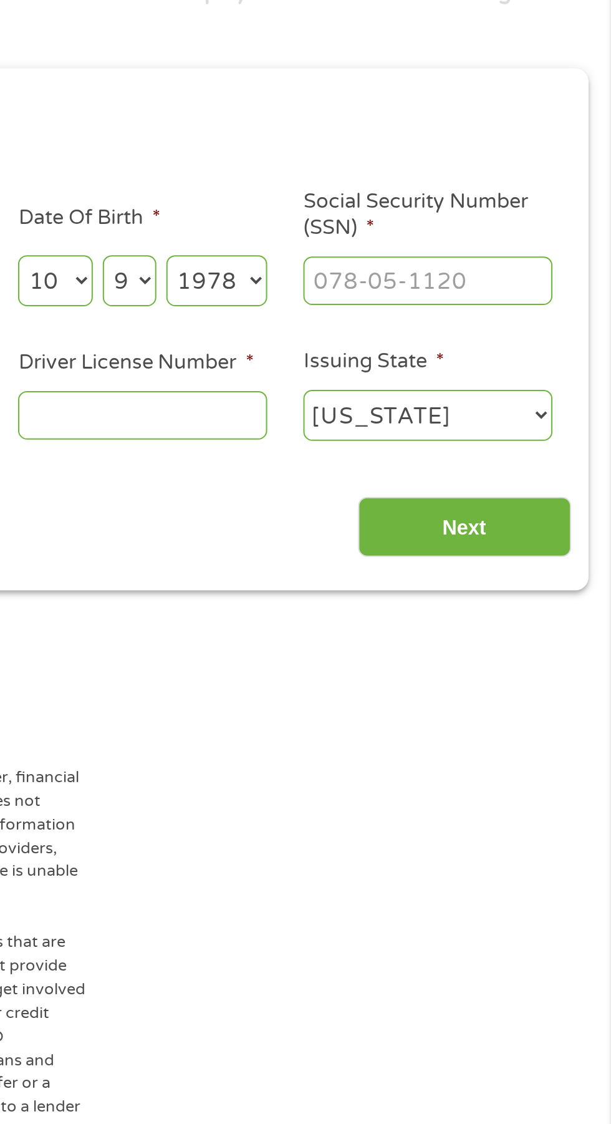
click at [543, 274] on input "Social Security Number (SSN) *" at bounding box center [519, 280] width 125 height 24
type input "558-55-4985"
click at [397, 349] on input "Driver License Number *" at bounding box center [376, 347] width 125 height 24
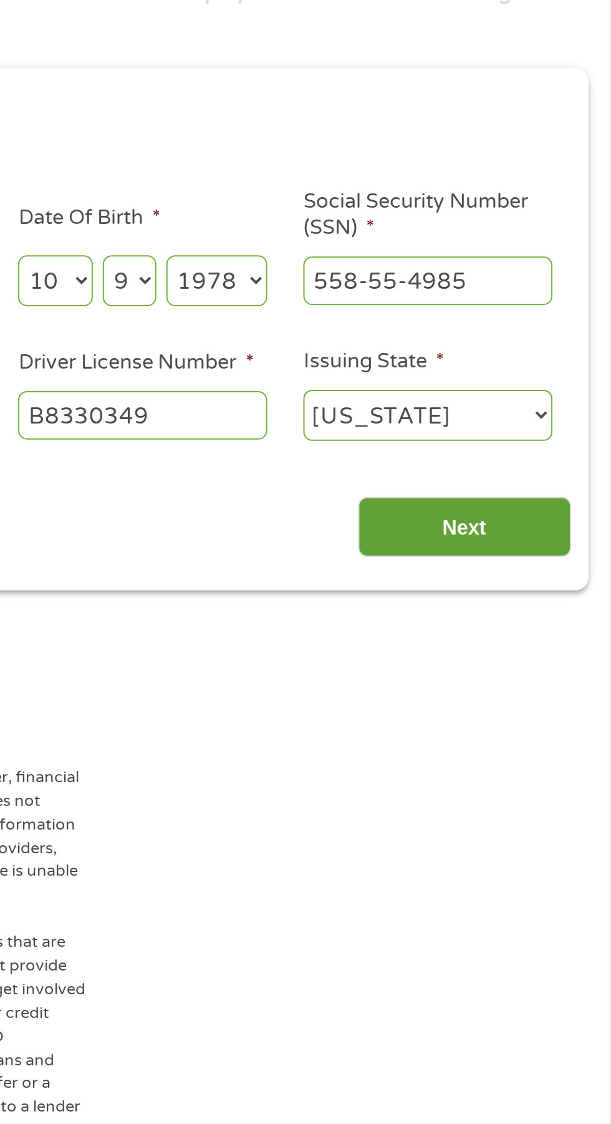
type input "B8330349"
click at [557, 394] on input "Next" at bounding box center [538, 403] width 107 height 31
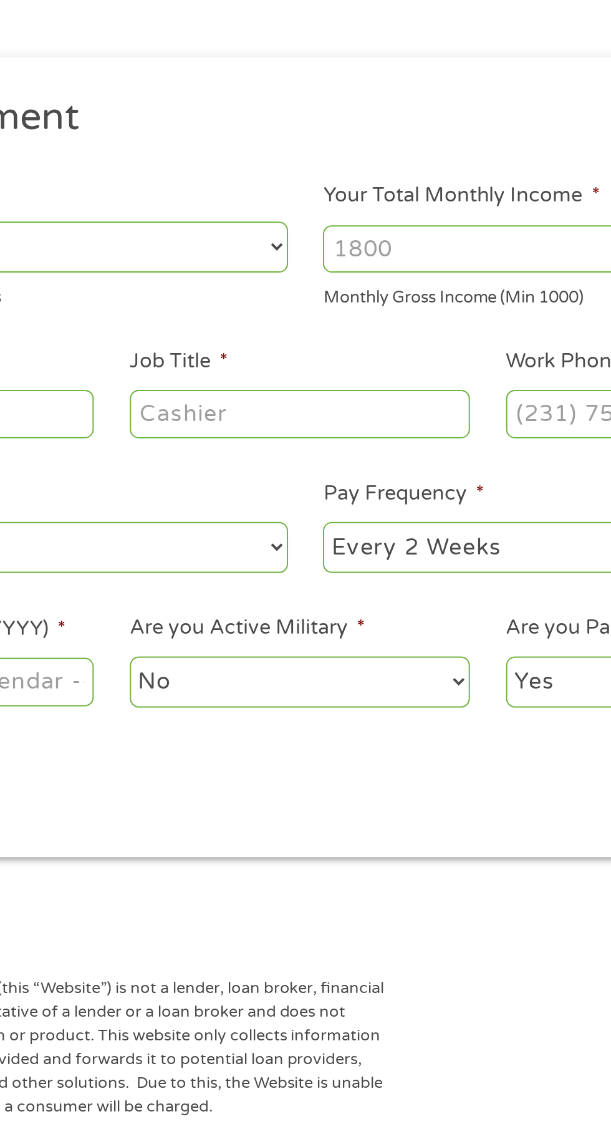
click at [385, 256] on input "Your Total Monthly Income *" at bounding box center [448, 264] width 268 height 24
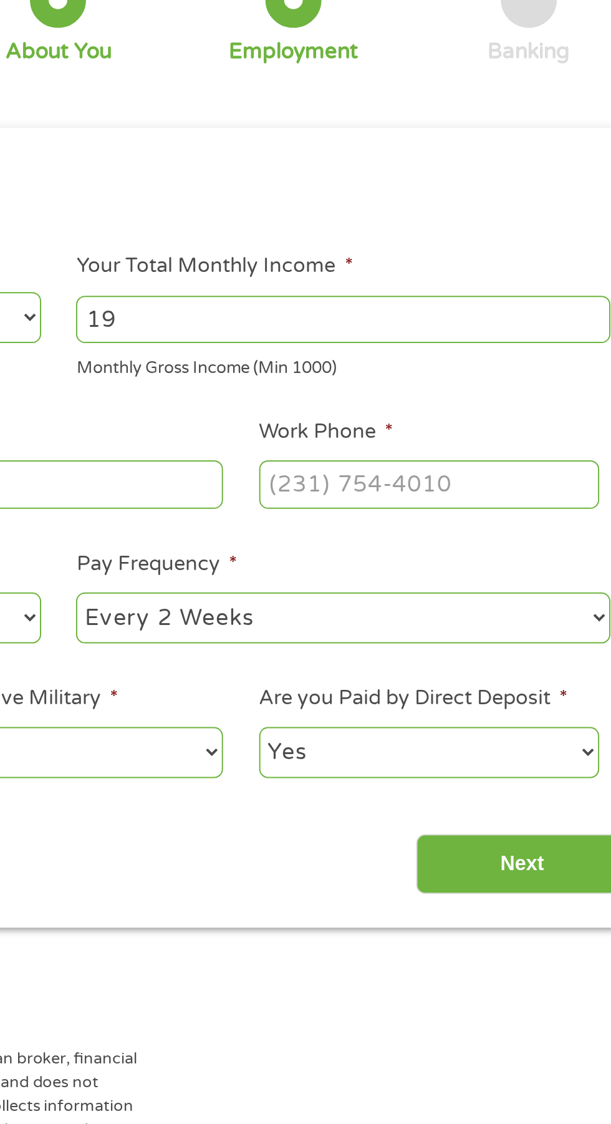
type input "1"
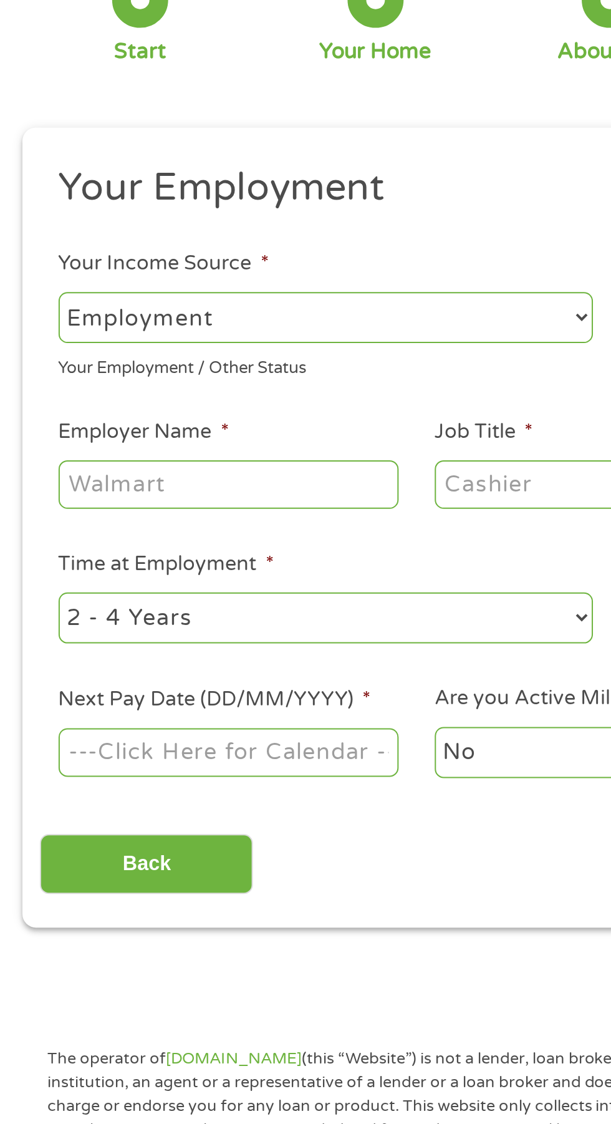
type input "3100"
click at [149, 345] on input "Employer Name *" at bounding box center [114, 346] width 170 height 24
type input "[GEOGRAPHIC_DATA]"
click at [272, 344] on input "Job Title *" at bounding box center [303, 346] width 170 height 24
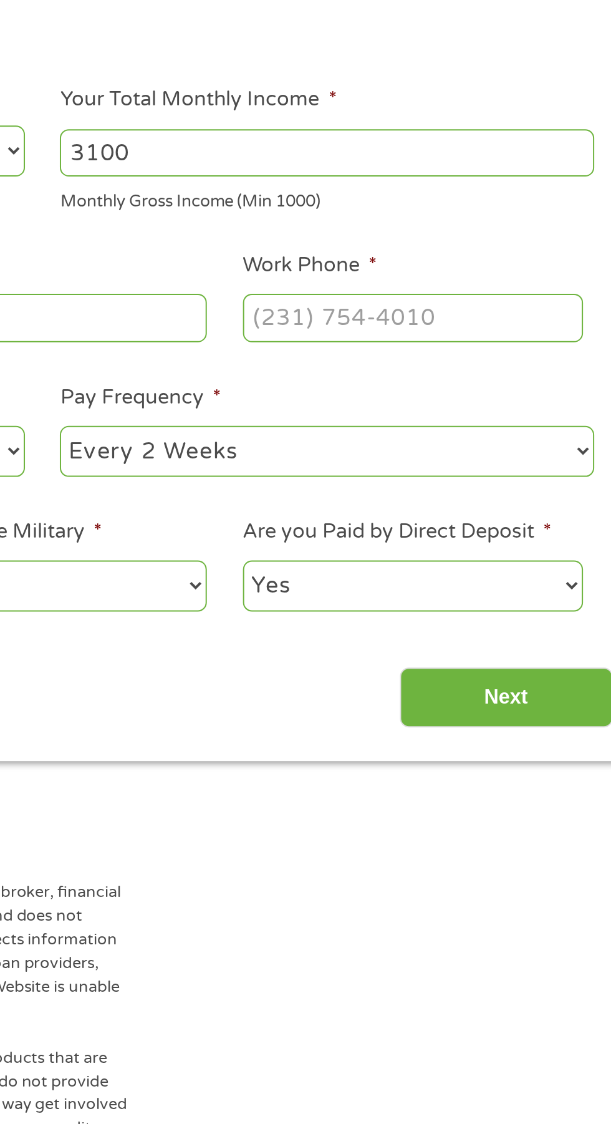
type input "Caregiver"
click at [514, 349] on input "Work Phone *" at bounding box center [491, 346] width 170 height 24
type input "[PHONE_NUMBER]"
click at [565, 408] on select "--- Choose one --- Every 2 Weeks Every Week Monthly Semi-Monthly" at bounding box center [448, 413] width 268 height 26
select select "monthly"
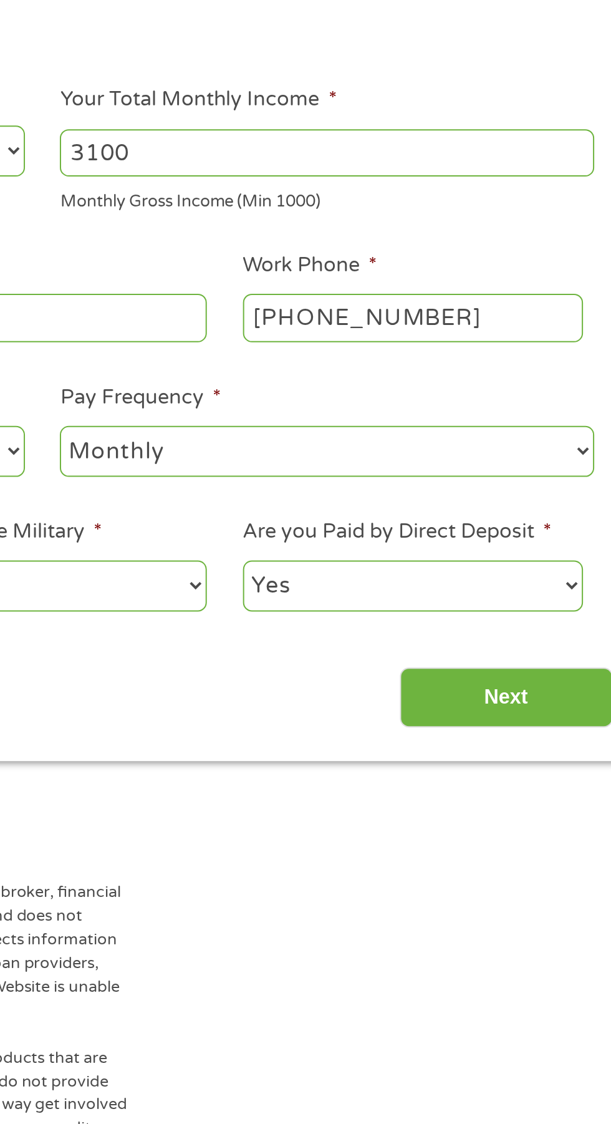
click at [314, 400] on select "--- Choose one --- Every 2 Weeks Every Week Monthly Semi-Monthly" at bounding box center [448, 413] width 268 height 26
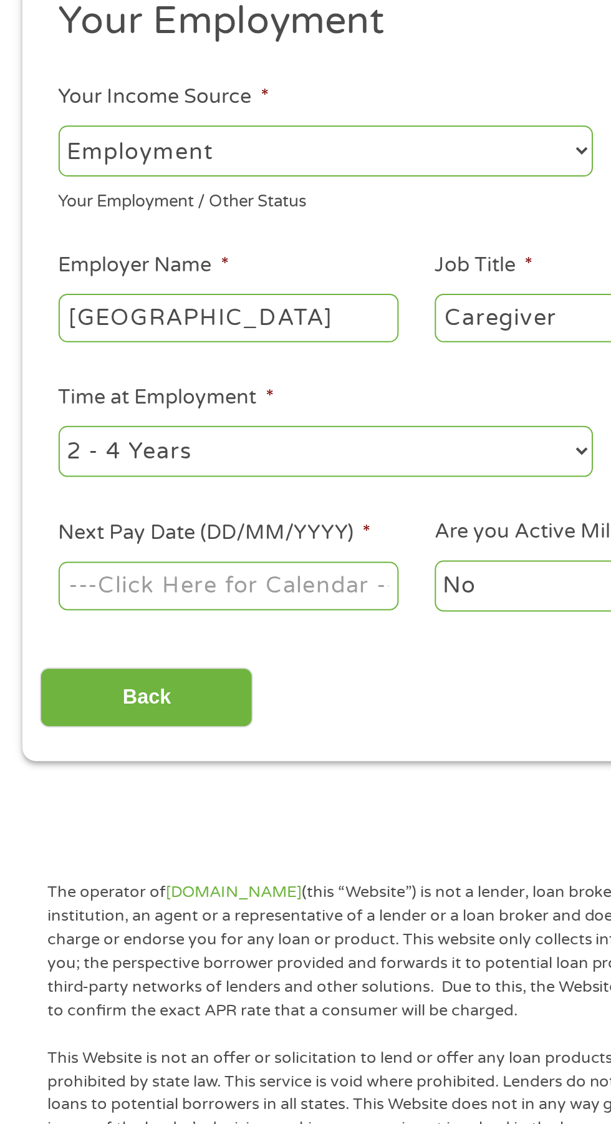
click at [277, 407] on select "--- Choose one --- 1 Year or less 1 - 2 Years 2 - 4 Years Over 4 Years" at bounding box center [163, 413] width 268 height 26
select select "60months"
click at [29, 400] on select "--- Choose one --- 1 Year or less 1 - 2 Years 2 - 4 Years Over 4 Years" at bounding box center [163, 413] width 268 height 26
click at [155, 481] on body "Home Get Loan Offer How it works FAQs Blog Cash Loans Quick Loans Online Loans …" at bounding box center [305, 944] width 611 height 1901
click at [179, 478] on input "Next Pay Date (DD/MM/YYYY) *" at bounding box center [114, 480] width 170 height 24
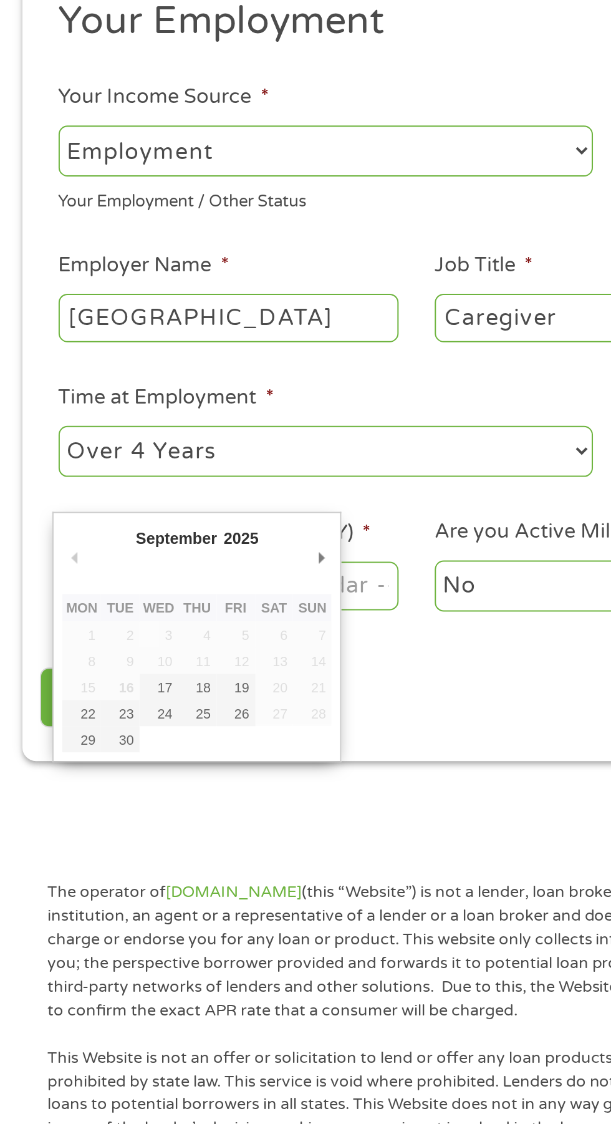
type input "[DATE]"
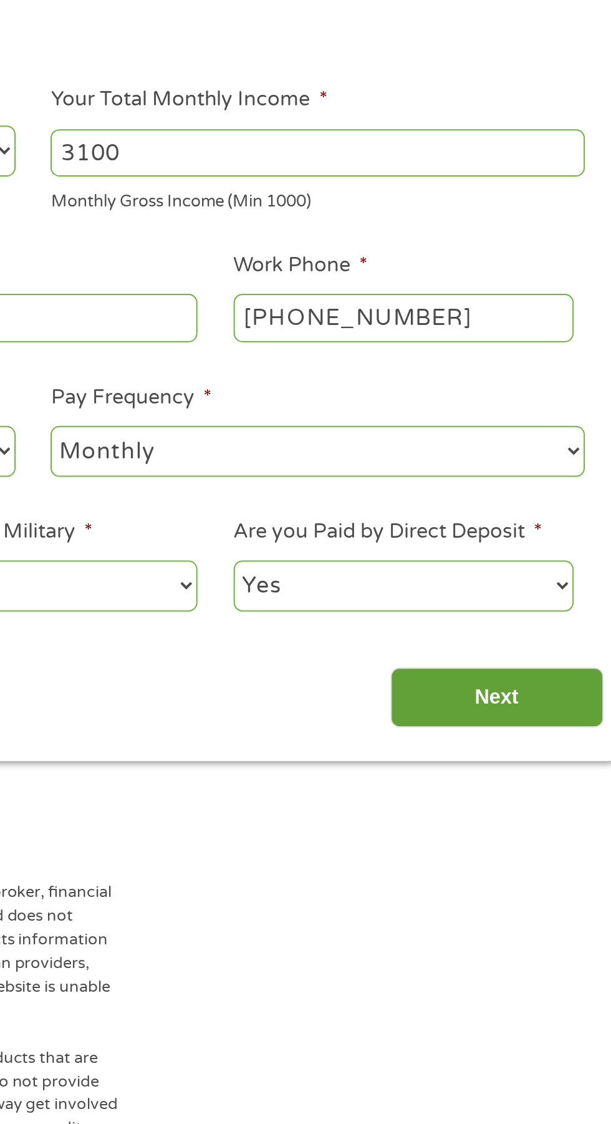
click at [551, 529] on input "Next" at bounding box center [538, 536] width 107 height 31
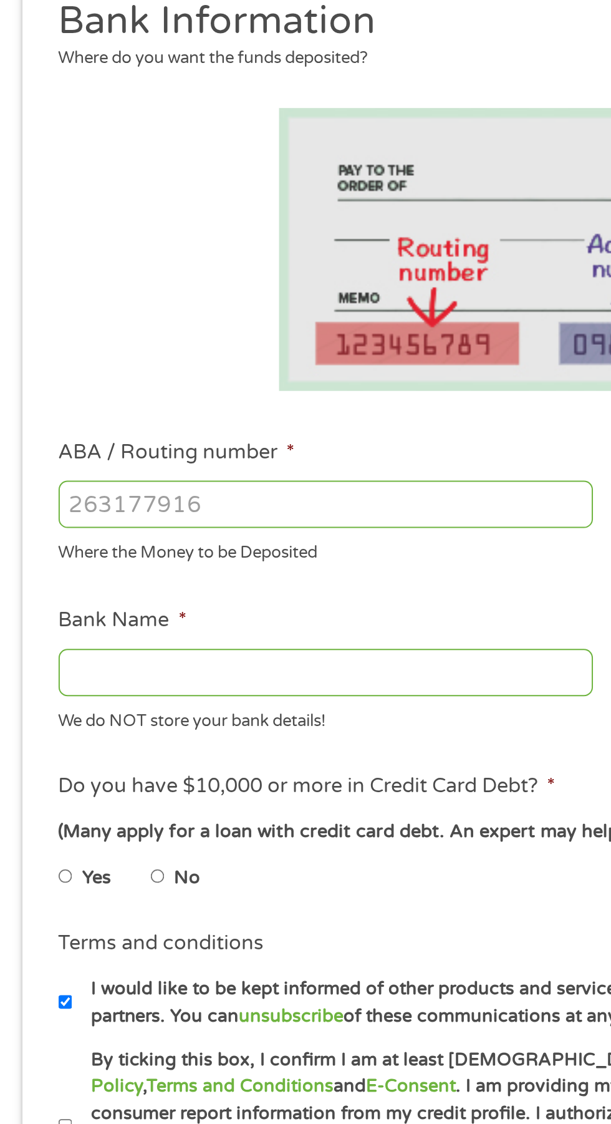
click at [62, 433] on input "ABA / Routing number *" at bounding box center [163, 440] width 268 height 24
type input "121000358"
type input "BANK OF AMERICA NA"
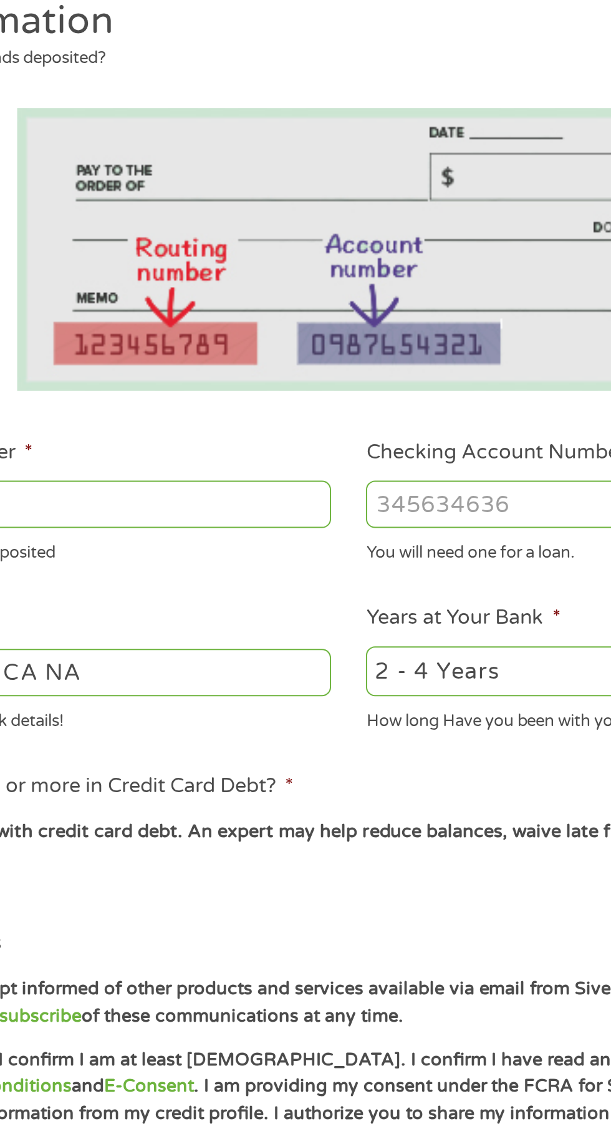
type input "121000358"
click at [398, 440] on input "Checking Account Number *" at bounding box center [448, 440] width 268 height 24
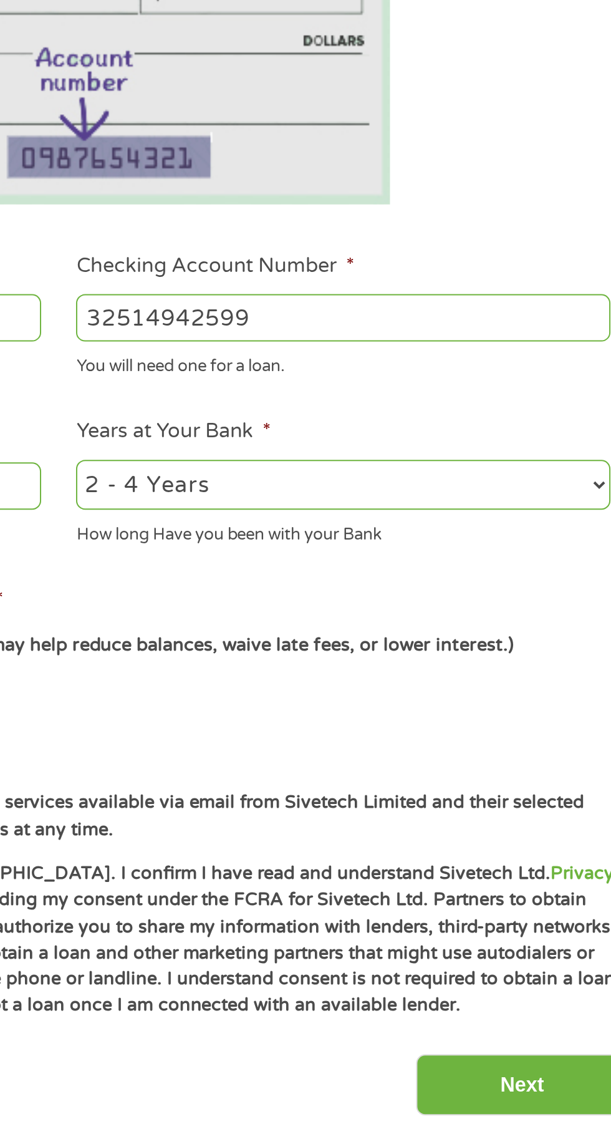
type input "32514942599"
click at [496, 518] on select "2 - 4 Years 6 - 12 Months 1 - 2 Years Over 4 Years" at bounding box center [448, 524] width 268 height 26
select select "60months"
click at [314, 511] on select "2 - 4 Years 6 - 12 Months 1 - 2 Years Over 4 Years" at bounding box center [448, 524] width 268 height 26
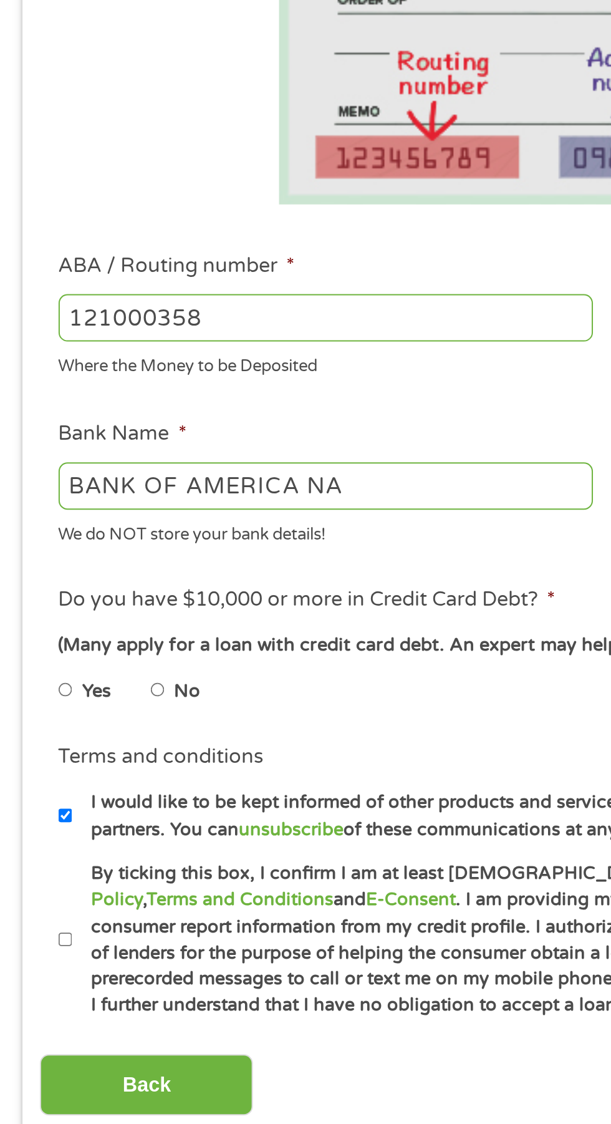
click at [78, 627] on input "No" at bounding box center [78, 626] width 7 height 20
radio input "true"
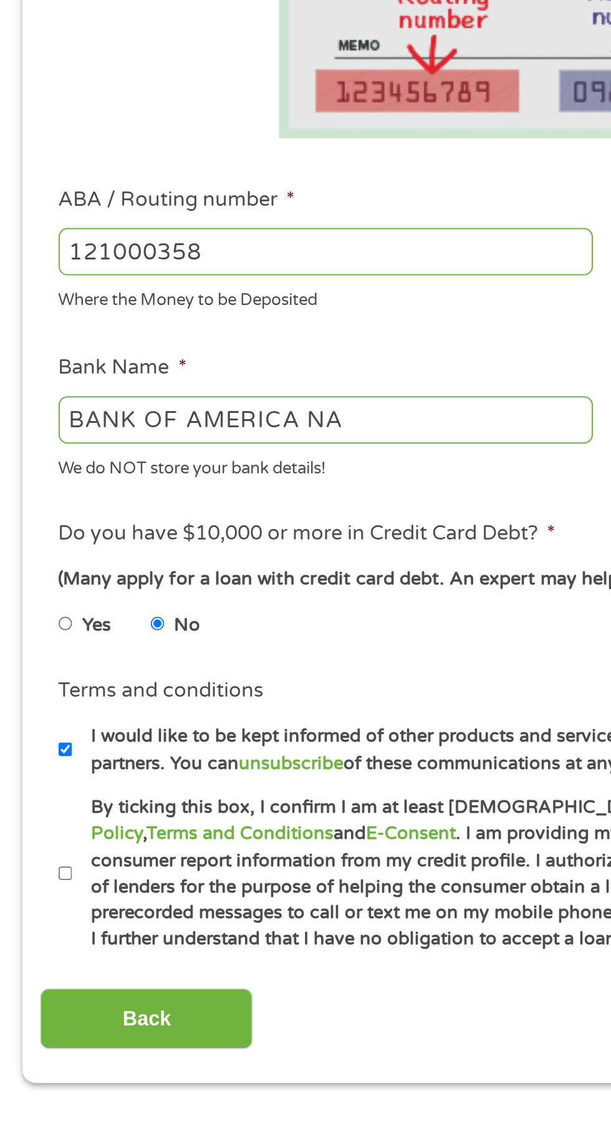
click at [31, 748] on input "By ticking this box, I confirm I am at least [DEMOGRAPHIC_DATA]. I confirm I ha…" at bounding box center [32, 751] width 7 height 20
checkbox input "true"
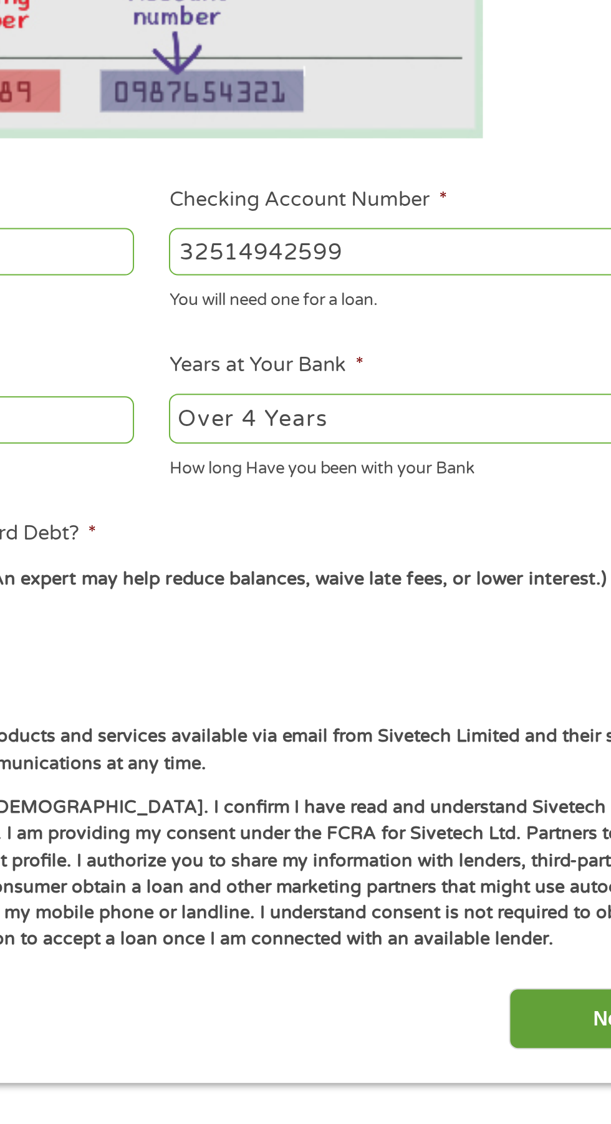
click at [512, 823] on input "Next" at bounding box center [538, 823] width 107 height 31
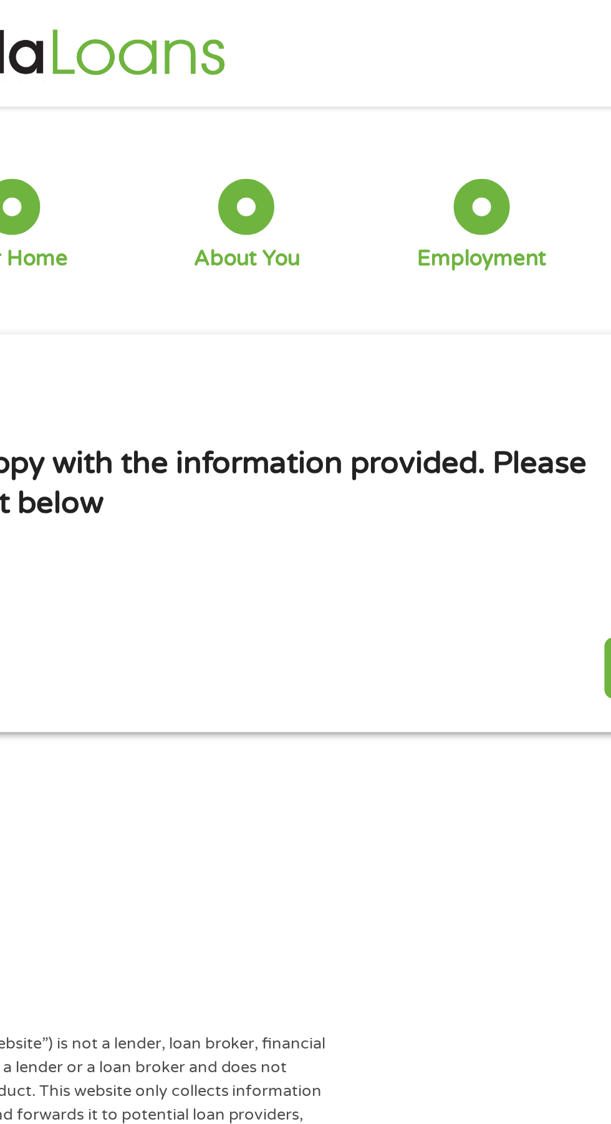
scroll to position [0, 0]
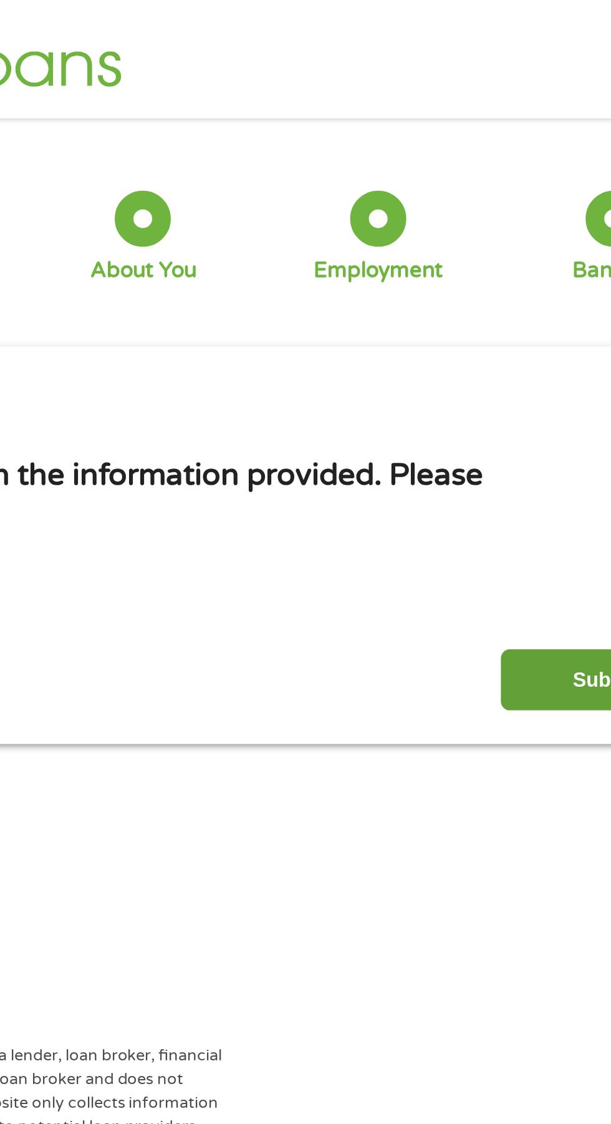
click at [512, 333] on input "Submit" at bounding box center [538, 340] width 107 height 31
